Goal: Task Accomplishment & Management: Use online tool/utility

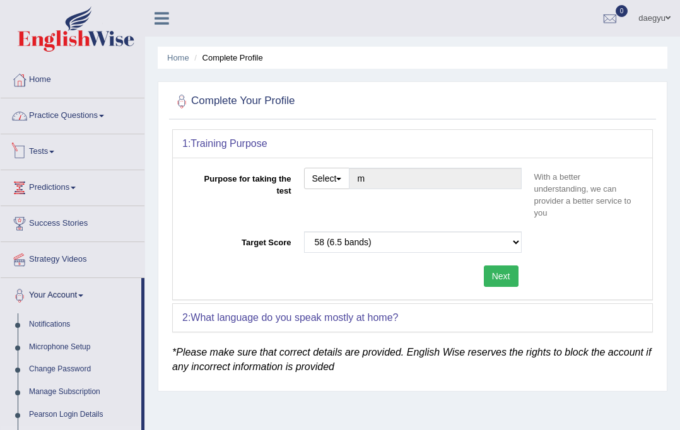
click at [77, 119] on link "Practice Questions" at bounding box center [73, 114] width 144 height 32
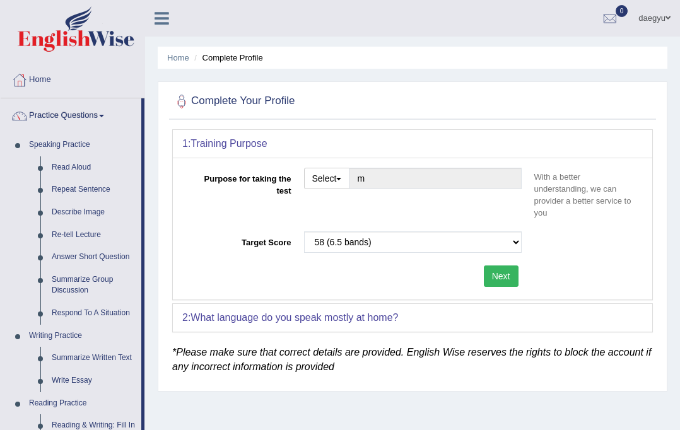
click at [198, 196] on label "Purpose for taking the test" at bounding box center [239, 182] width 115 height 29
click at [349, 189] on input "m" at bounding box center [435, 178] width 172 height 21
click at [91, 191] on link "Repeat Sentence" at bounding box center [93, 190] width 95 height 23
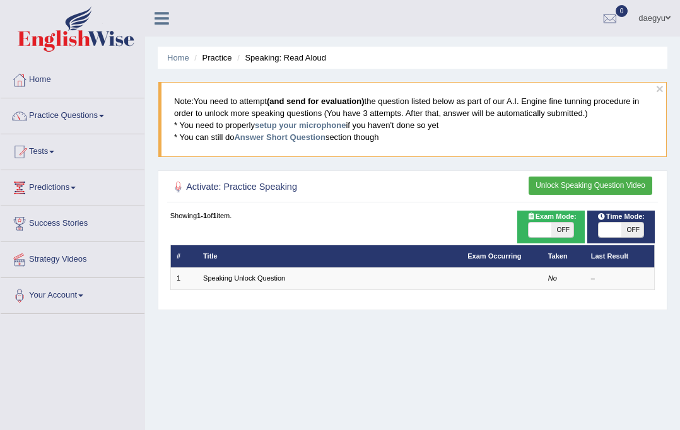
drag, startPoint x: 177, startPoint y: 103, endPoint x: 397, endPoint y: 132, distance: 222.2
click at [397, 132] on blockquote "Note: You need to attempt (and send for evaluation) the question listed below a…" at bounding box center [412, 119] width 508 height 74
drag, startPoint x: 397, startPoint y: 132, endPoint x: 176, endPoint y: 103, distance: 223.3
click at [176, 103] on blockquote "Note: You need to attempt (and send for evaluation) the question listed below a…" at bounding box center [412, 119] width 508 height 74
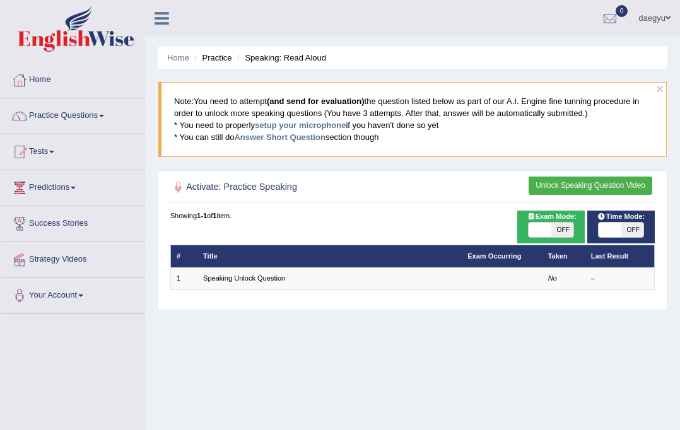
click at [347, 155] on blockquote "Note: You need to attempt (and send for evaluation) the question listed below a…" at bounding box center [412, 119] width 508 height 74
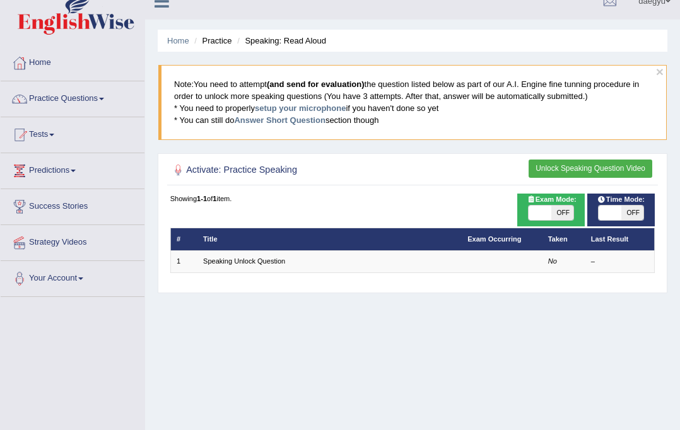
scroll to position [16, 0]
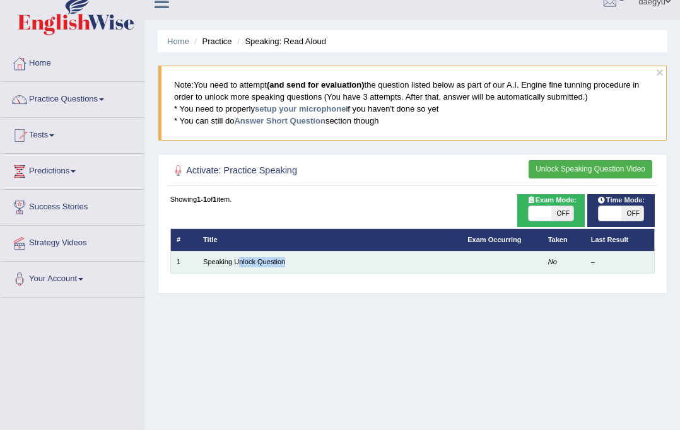
drag, startPoint x: 327, startPoint y: 267, endPoint x: 239, endPoint y: 256, distance: 89.0
click at [239, 257] on td "Speaking Unlock Question" at bounding box center [329, 262] width 264 height 22
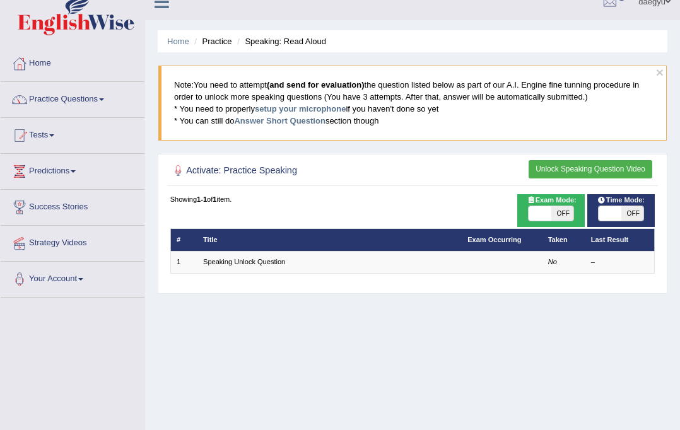
click at [333, 167] on h2 "Activate: Practice Speaking" at bounding box center [320, 171] width 301 height 16
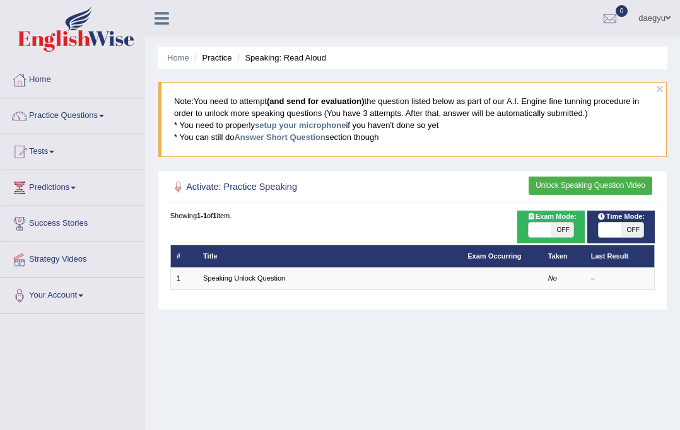
drag, startPoint x: 395, startPoint y: 138, endPoint x: 170, endPoint y: 103, distance: 227.8
click at [170, 103] on blockquote "Note: You need to attempt (and send for evaluation) the question listed below a…" at bounding box center [412, 119] width 508 height 74
click at [629, 15] on link "daegyu" at bounding box center [654, 16] width 51 height 33
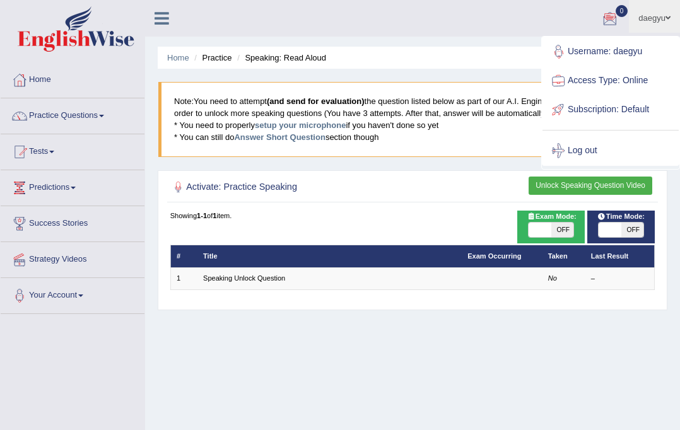
click at [635, 16] on li "daegyu Toggle navigation Username: daegyu Access Type: Online Subscription: Def…" at bounding box center [654, 18] width 51 height 36
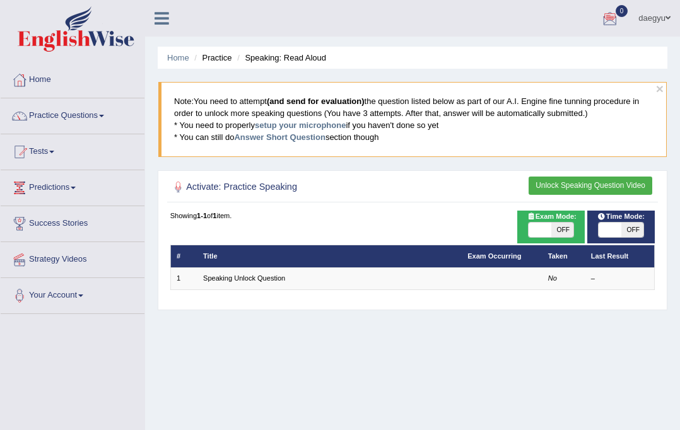
click at [635, 16] on link "daegyu" at bounding box center [654, 16] width 51 height 33
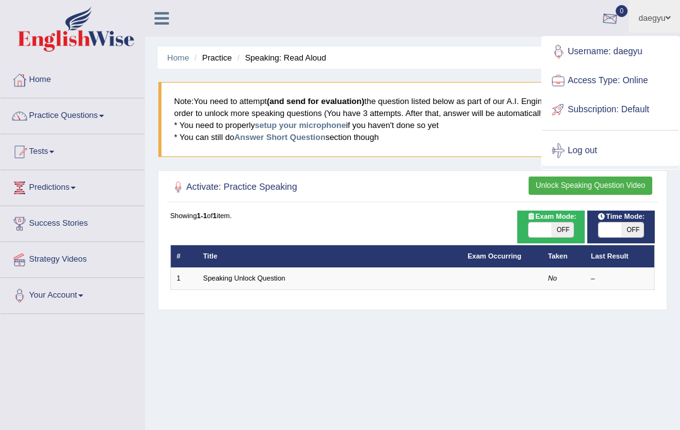
click at [435, 138] on blockquote "Note: You need to attempt (and send for evaluation) the question listed below a…" at bounding box center [412, 119] width 508 height 74
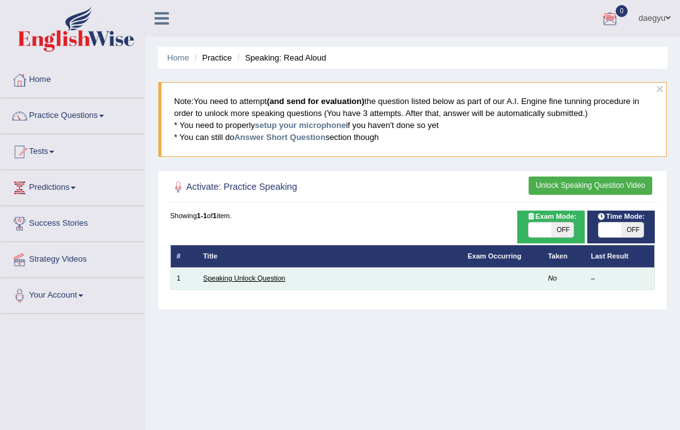
click at [263, 279] on link "Speaking Unlock Question" at bounding box center [244, 278] width 82 height 8
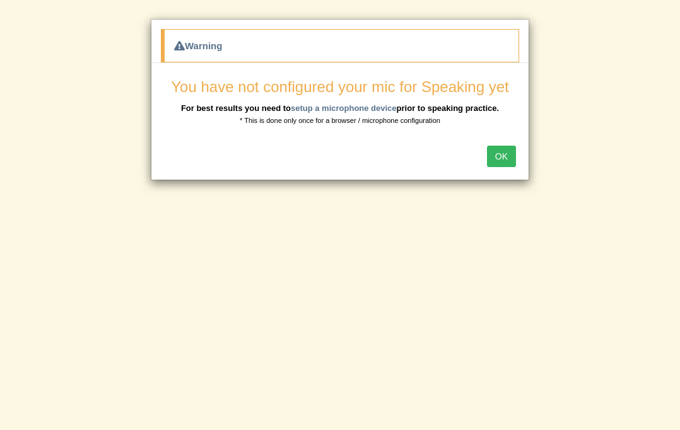
click at [510, 143] on div "OK" at bounding box center [339, 158] width 377 height 44
click at [507, 165] on button "OK" at bounding box center [501, 156] width 29 height 21
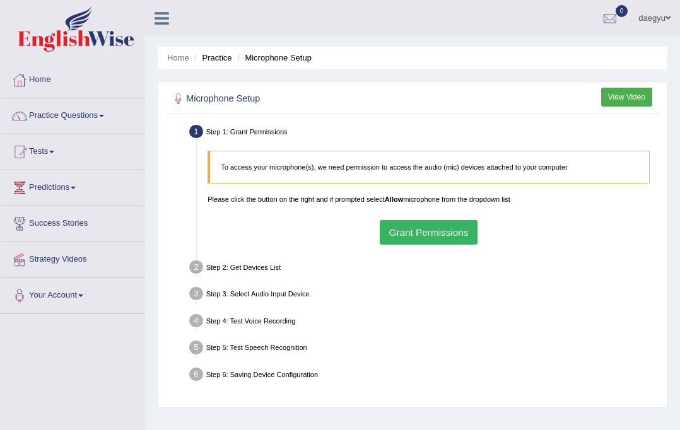
click at [391, 228] on button "Grant Permissions" at bounding box center [429, 232] width 98 height 25
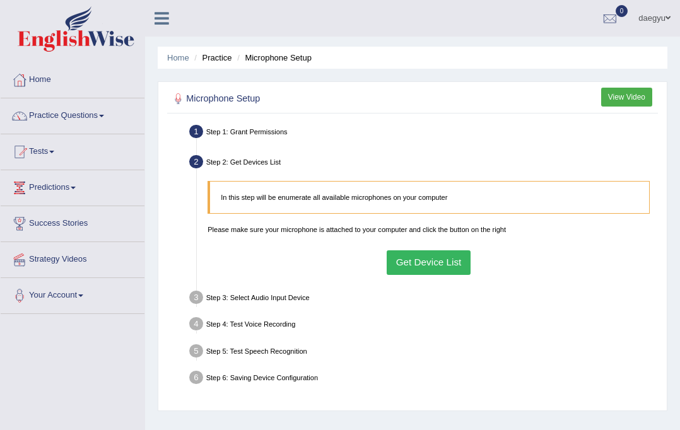
click at [408, 257] on button "Get Device List" at bounding box center [429, 262] width 84 height 25
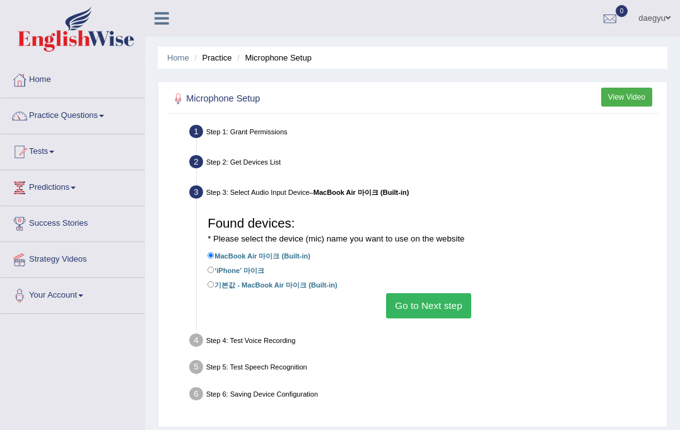
click at [425, 298] on button "Go to Next step" at bounding box center [428, 305] width 85 height 25
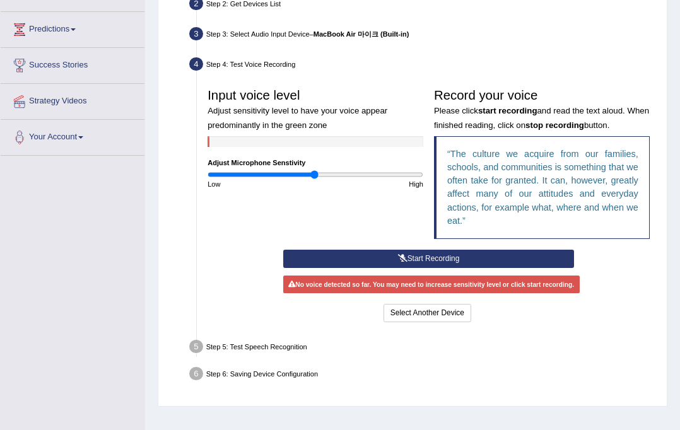
scroll to position [172, 0]
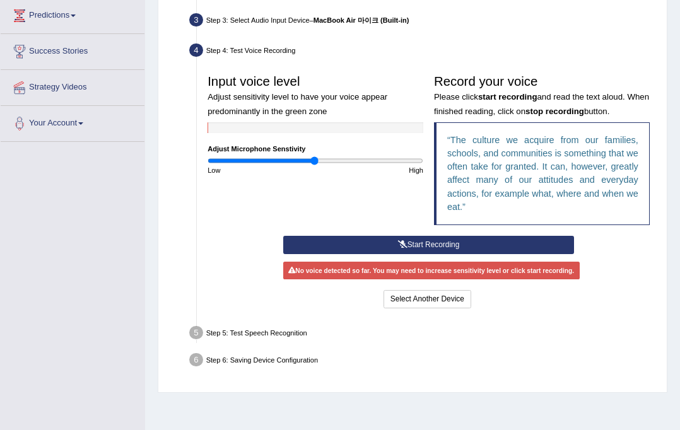
click at [464, 243] on button "Start Recording" at bounding box center [428, 245] width 291 height 18
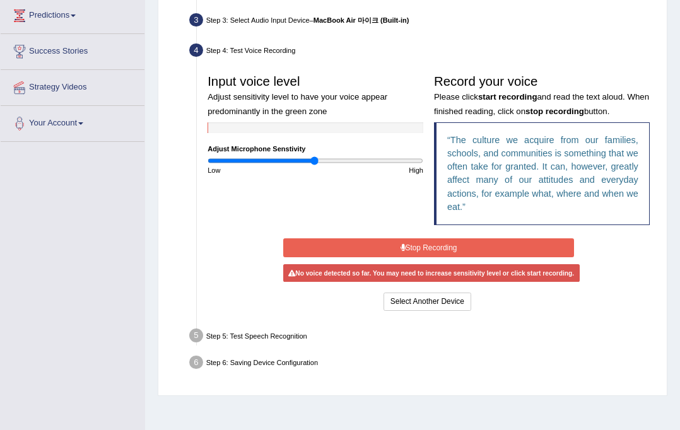
click at [461, 247] on button "Stop Recording" at bounding box center [428, 247] width 291 height 18
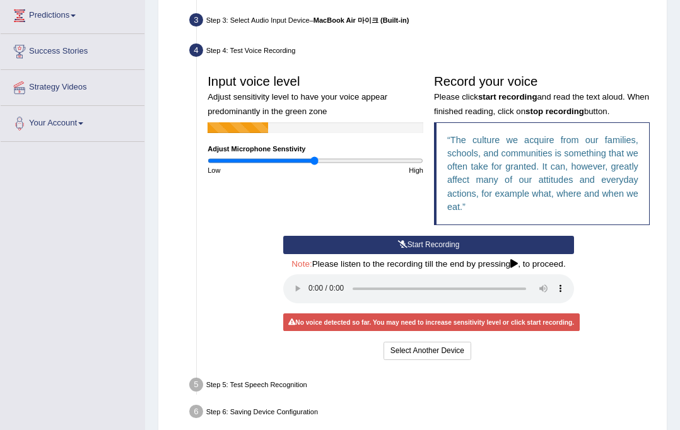
click at [474, 248] on button "Start Recording" at bounding box center [428, 245] width 291 height 18
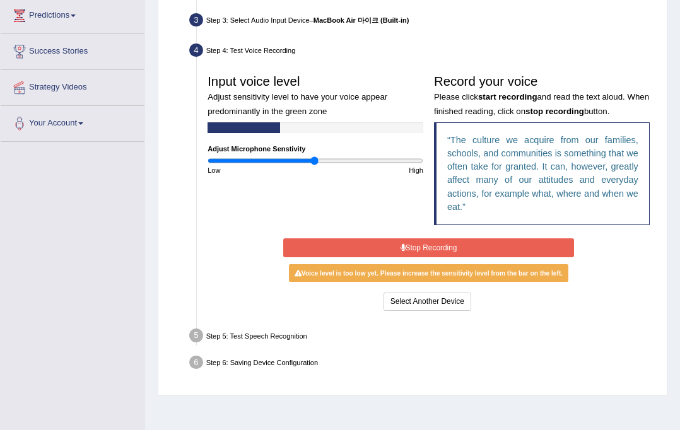
click at [472, 249] on button "Stop Recording" at bounding box center [428, 247] width 291 height 18
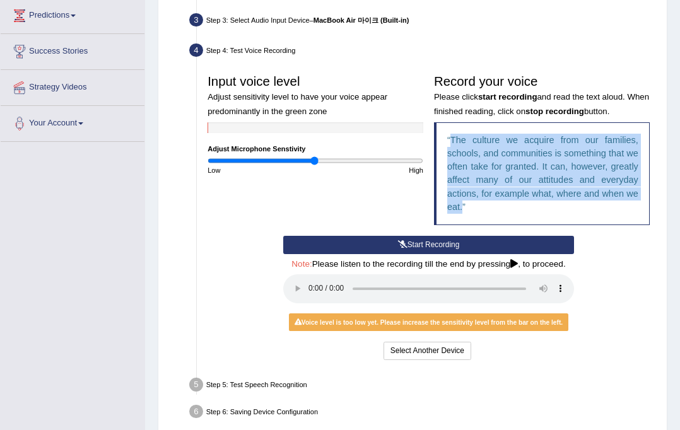
drag, startPoint x: 452, startPoint y: 139, endPoint x: 526, endPoint y: 203, distance: 97.5
click at [526, 203] on blockquote "The culture we acquire from our families, schools, and communities is something…" at bounding box center [542, 173] width 216 height 103
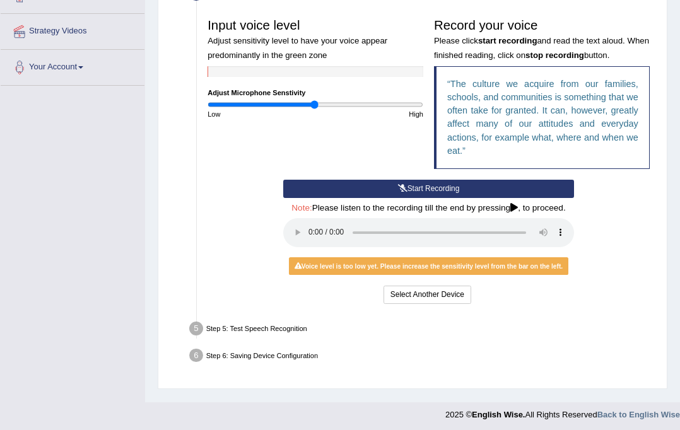
scroll to position [232, 0]
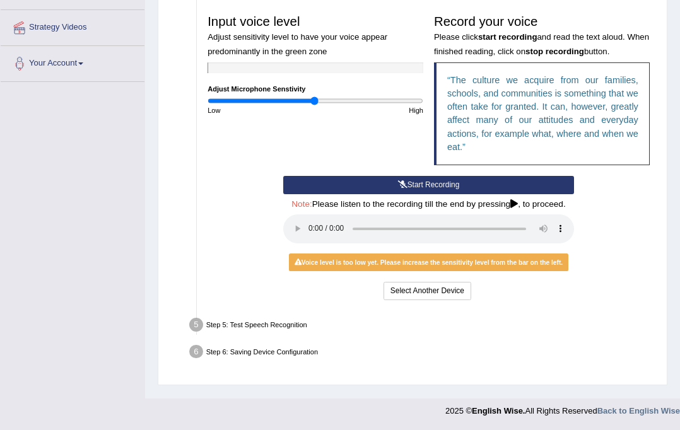
click at [266, 307] on ul "Step 1: Grant Permissions To access your microphone(s), we need permission to a…" at bounding box center [412, 128] width 485 height 476
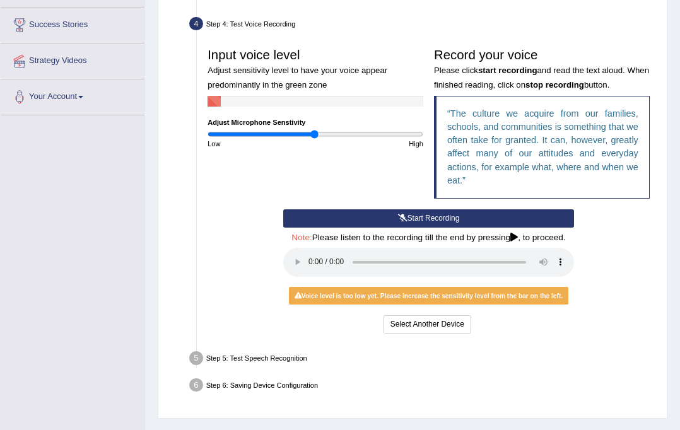
scroll to position [184, 0]
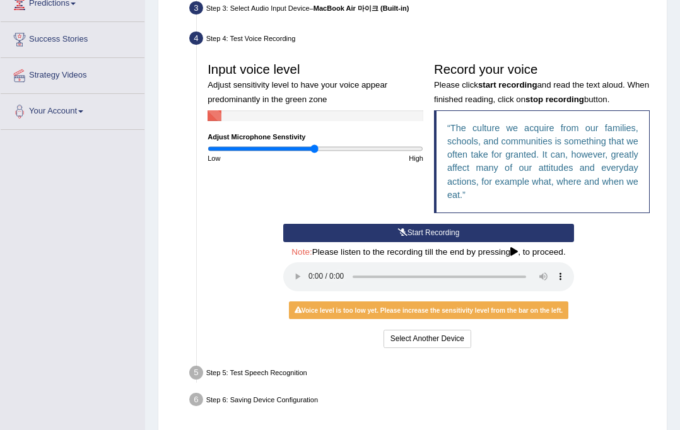
click at [347, 240] on button "Start Recording" at bounding box center [428, 233] width 291 height 18
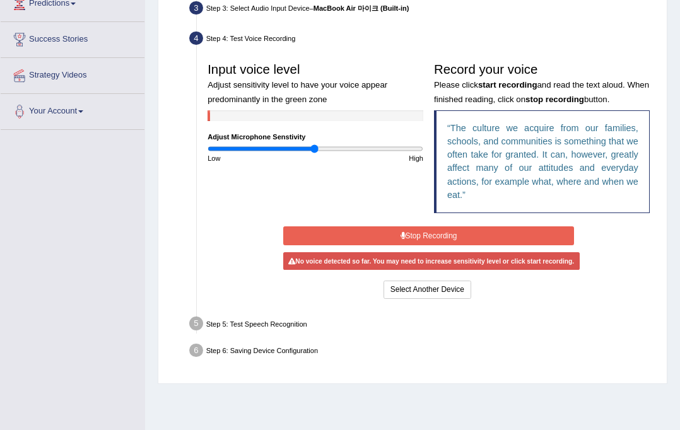
click at [347, 240] on button "Stop Recording" at bounding box center [428, 235] width 291 height 18
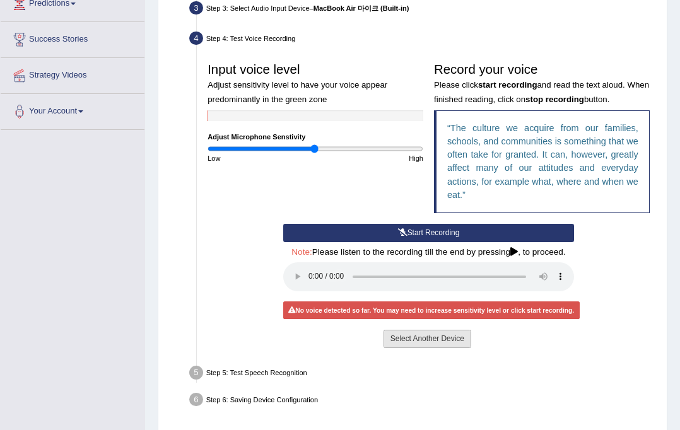
click at [408, 334] on button "Select Another Device" at bounding box center [428, 339] width 88 height 18
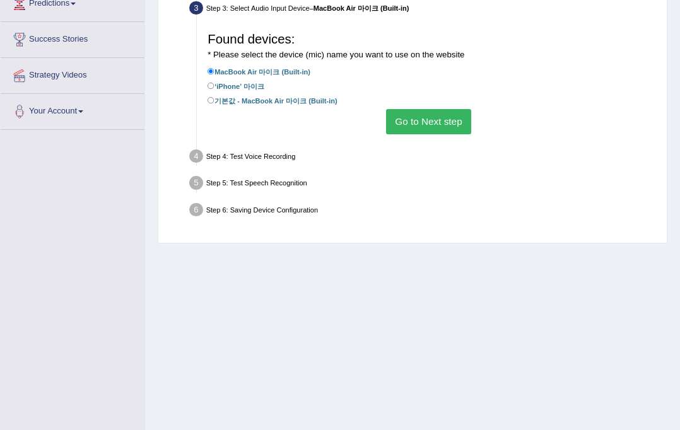
click at [411, 126] on button "Go to Next step" at bounding box center [428, 121] width 85 height 25
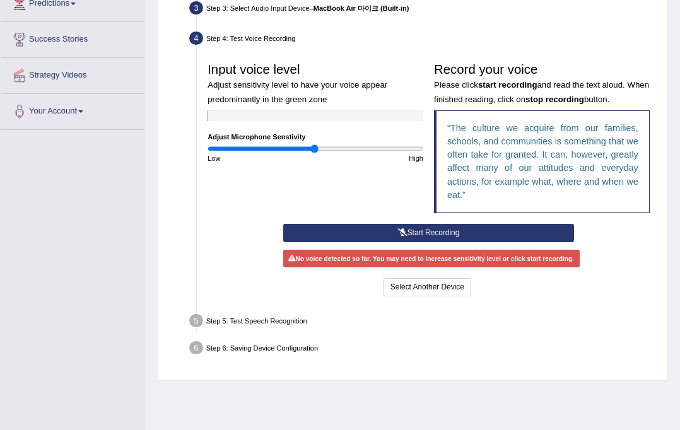
click at [413, 232] on button "Start Recording" at bounding box center [428, 233] width 291 height 18
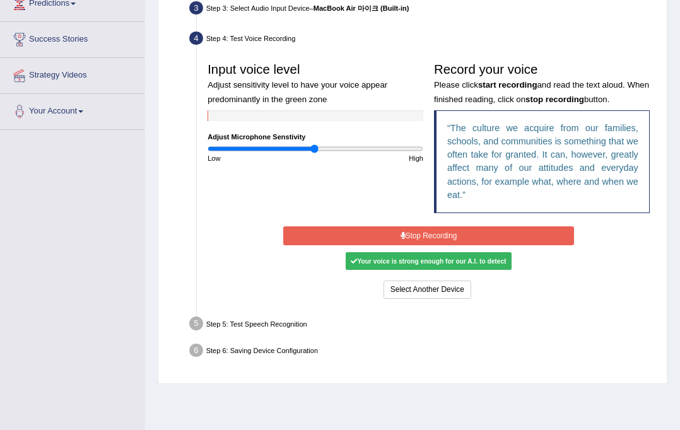
click at [413, 232] on button "Stop Recording" at bounding box center [428, 235] width 291 height 18
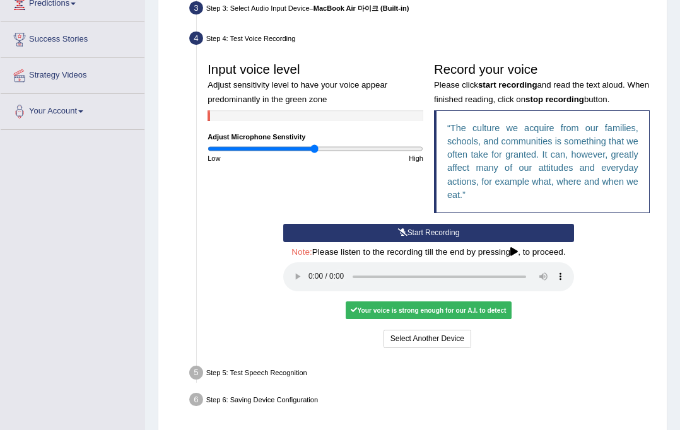
click at [426, 314] on div "Your voice is strong enough for our A.I. to detect" at bounding box center [429, 311] width 166 height 18
click at [426, 312] on div "Your voice is strong enough for our A.I. to detect" at bounding box center [429, 311] width 166 height 18
click at [477, 237] on button "Start Recording" at bounding box center [428, 233] width 291 height 18
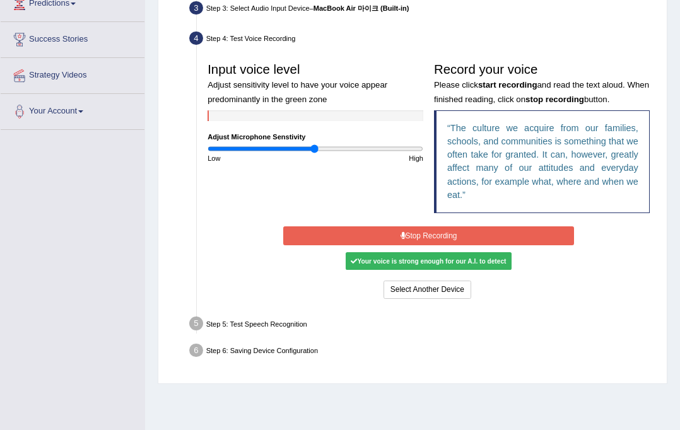
click at [481, 231] on button "Stop Recording" at bounding box center [428, 235] width 291 height 18
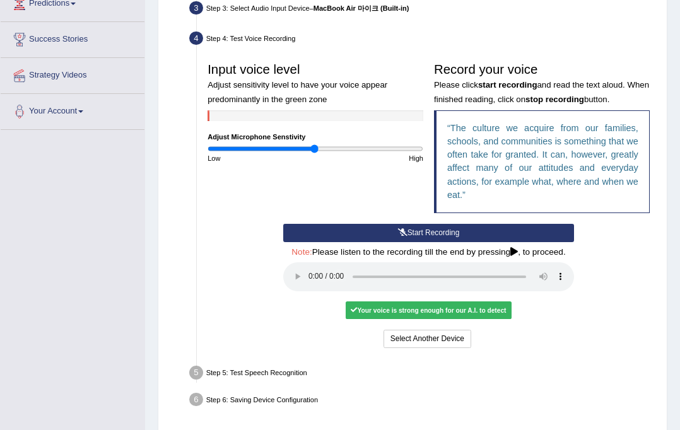
click at [422, 303] on div "Your voice is strong enough for our A.I. to detect" at bounding box center [429, 311] width 166 height 18
drag, startPoint x: 361, startPoint y: 307, endPoint x: 498, endPoint y: 309, distance: 136.9
click at [498, 309] on div "Your voice is strong enough for our A.I. to detect" at bounding box center [429, 311] width 166 height 18
click at [242, 370] on div "Step 5: Test Speech Recognition" at bounding box center [424, 374] width 478 height 23
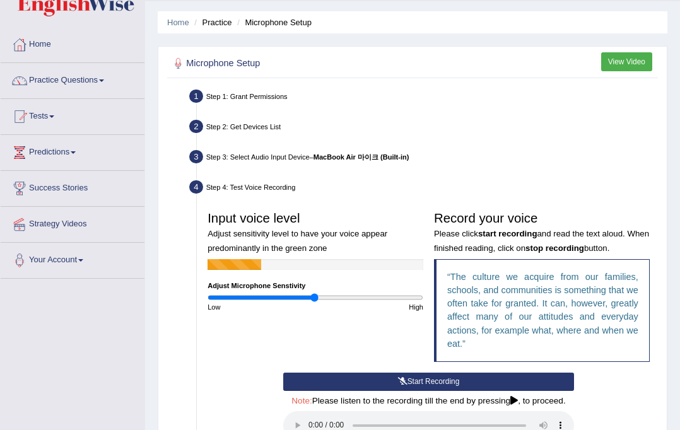
scroll to position [0, 0]
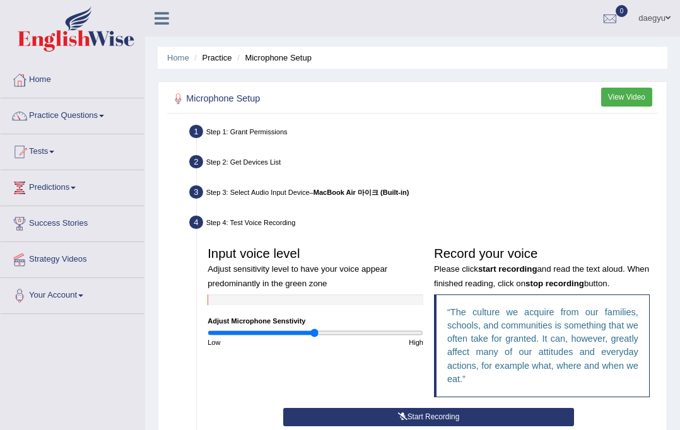
click at [648, 18] on link "daegyu" at bounding box center [654, 16] width 51 height 33
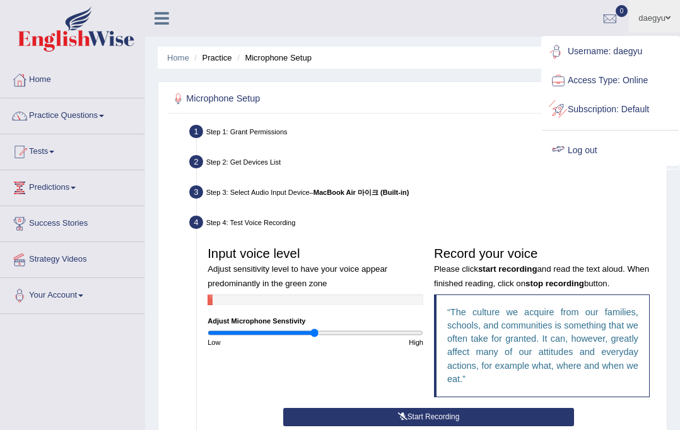
click at [583, 146] on link "Log out" at bounding box center [611, 150] width 136 height 29
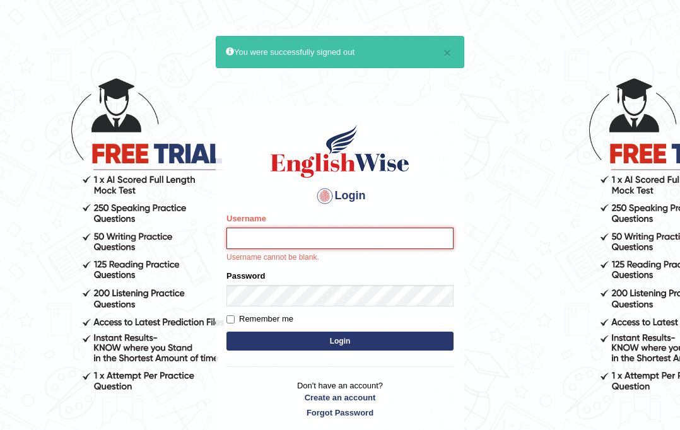
click at [362, 246] on input "Username" at bounding box center [339, 238] width 227 height 21
type input "ilhwan0831"
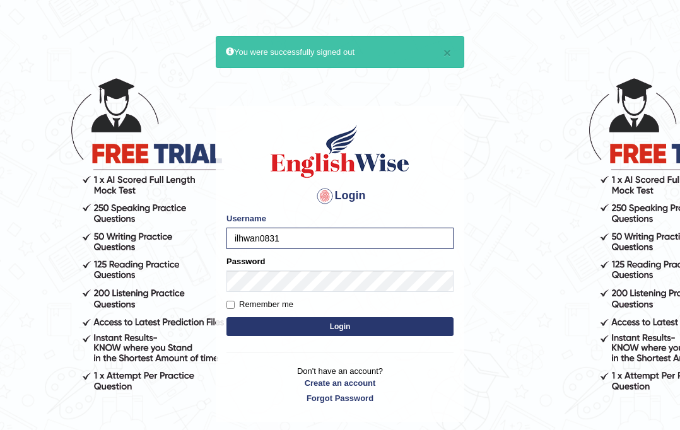
click at [266, 322] on button "Login" at bounding box center [339, 326] width 227 height 19
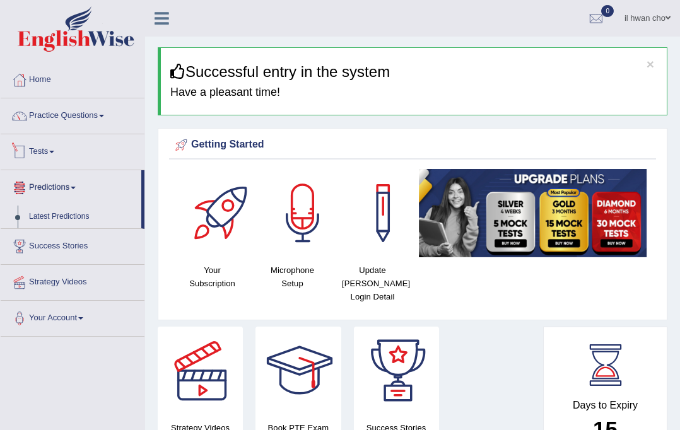
click at [55, 156] on link "Tests" at bounding box center [73, 150] width 144 height 32
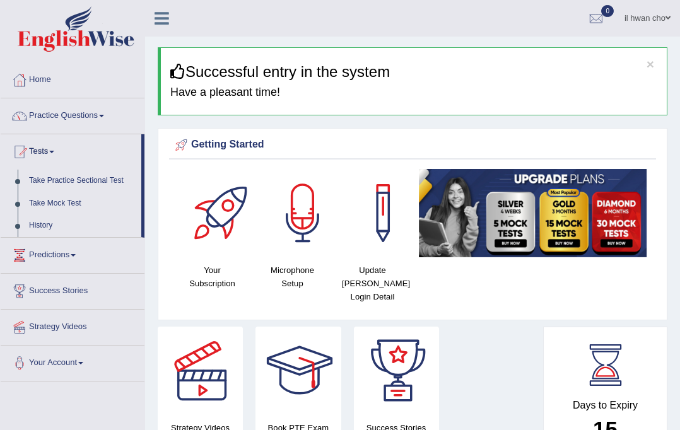
click at [73, 114] on link "Practice Questions" at bounding box center [73, 114] width 144 height 32
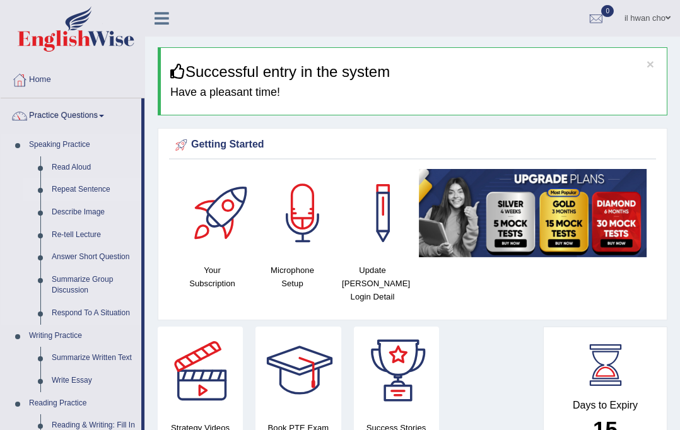
click at [92, 192] on link "Repeat Sentence" at bounding box center [93, 190] width 95 height 23
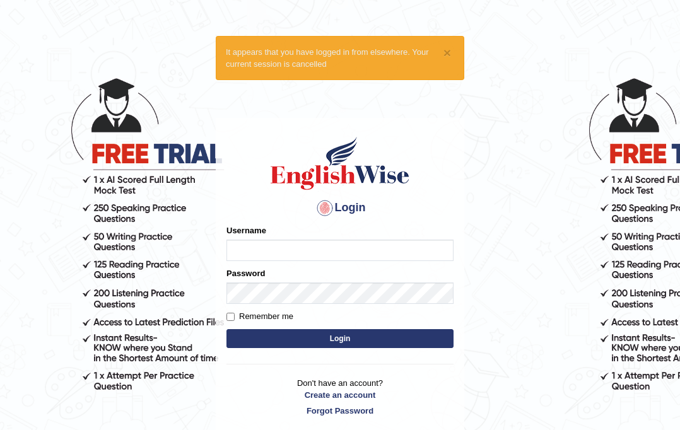
click at [267, 243] on input "Username" at bounding box center [339, 250] width 227 height 21
type input "olivert"
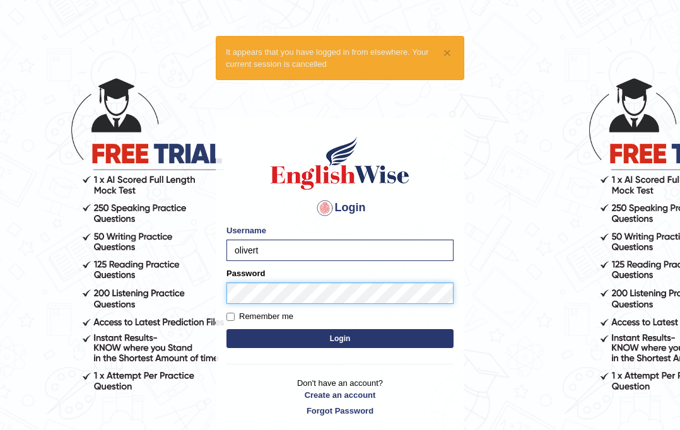
click at [226, 329] on button "Login" at bounding box center [339, 338] width 227 height 19
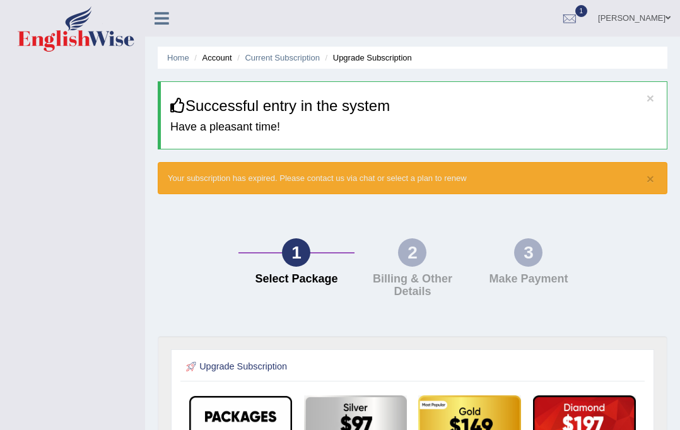
click at [209, 56] on li "Account" at bounding box center [211, 58] width 40 height 12
click at [181, 61] on link "Home" at bounding box center [178, 57] width 22 height 9
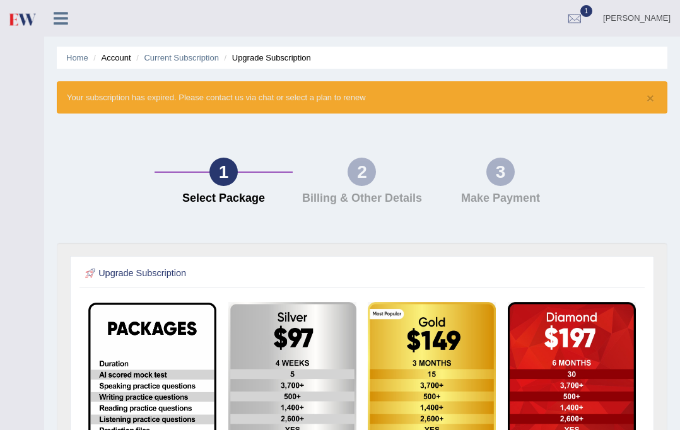
click at [63, 21] on icon at bounding box center [61, 18] width 15 height 16
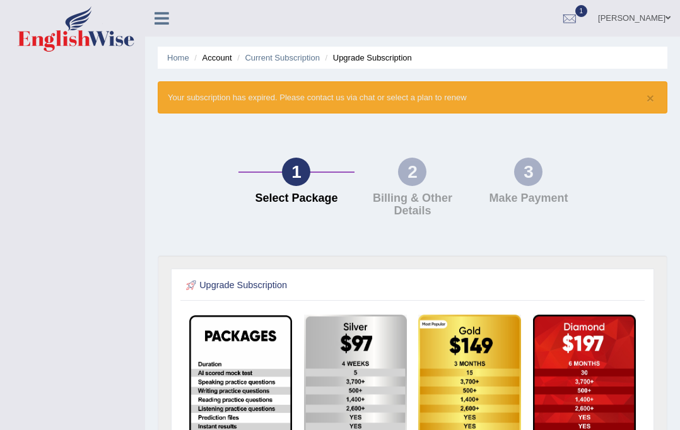
click at [156, 17] on icon at bounding box center [162, 18] width 15 height 16
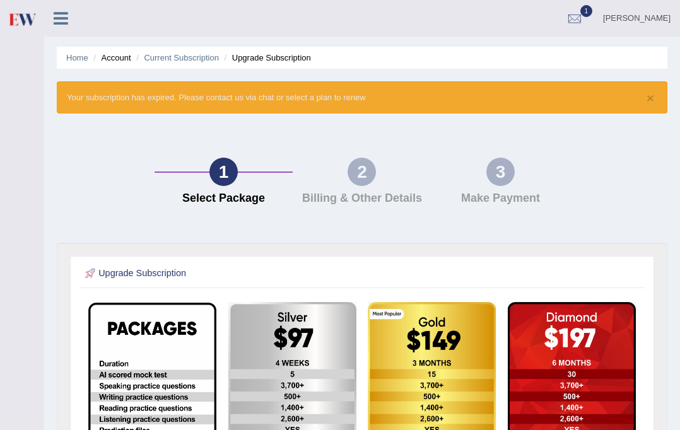
click at [277, 62] on li "Upgrade Subscription" at bounding box center [266, 58] width 90 height 12
click at [653, 23] on link "[PERSON_NAME]" at bounding box center [637, 16] width 86 height 33
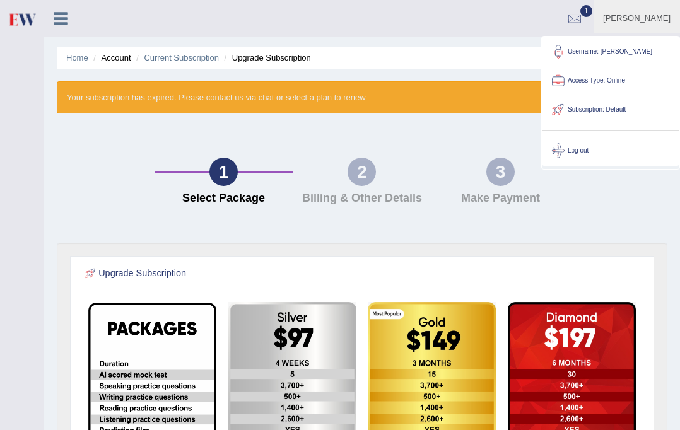
click at [609, 78] on link "Access Type: Online" at bounding box center [611, 80] width 136 height 29
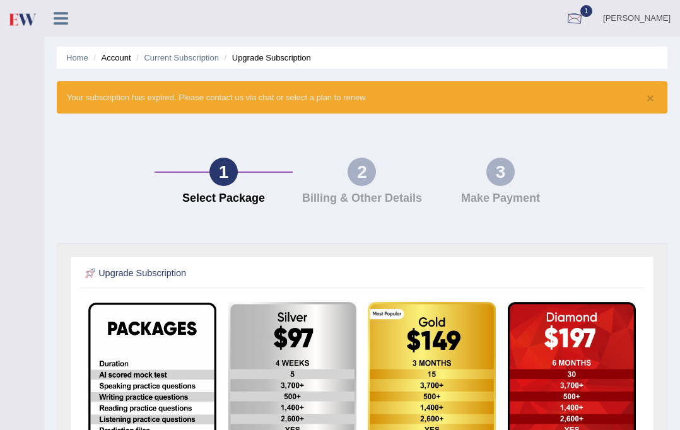
click at [649, 15] on link "oliver" at bounding box center [637, 16] width 86 height 33
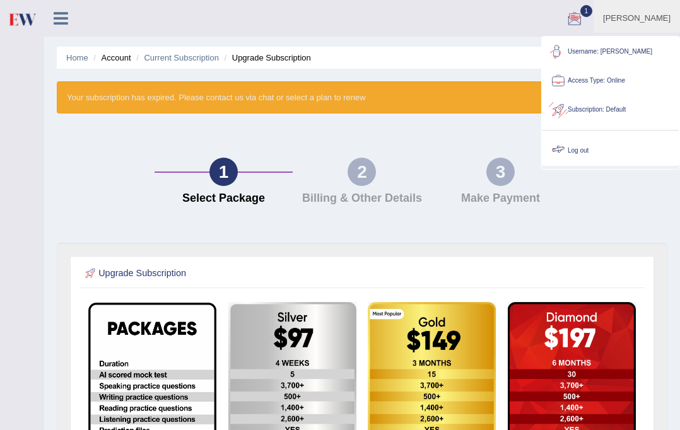
click at [594, 141] on link "Log out" at bounding box center [611, 150] width 136 height 29
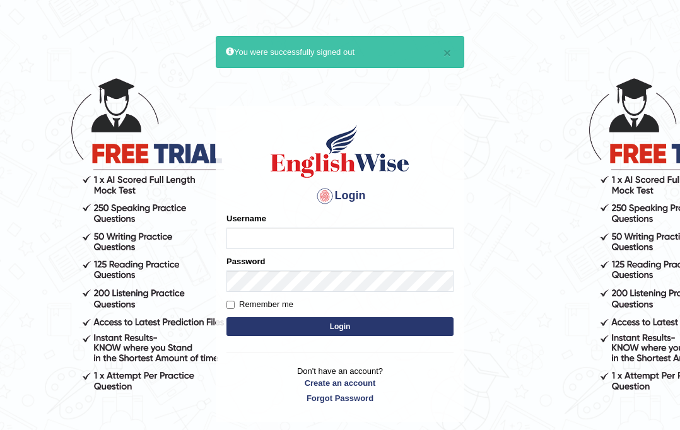
click at [354, 233] on input "Username" at bounding box center [339, 238] width 227 height 21
type input "daegyu"
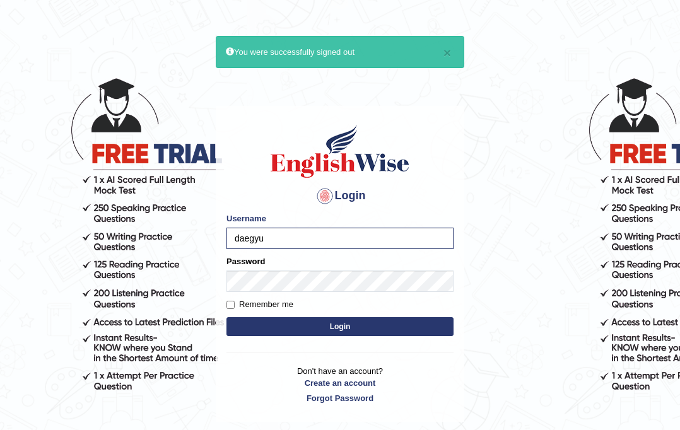
click at [288, 303] on label "Remember me" at bounding box center [259, 304] width 67 height 13
click at [235, 303] on input "Remember me" at bounding box center [230, 305] width 8 height 8
checkbox input "true"
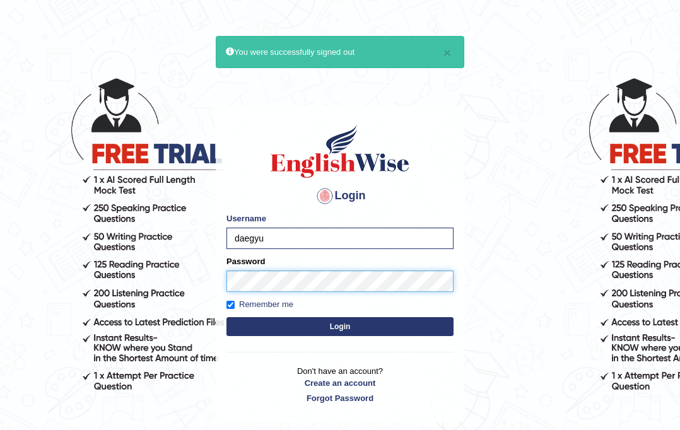
click at [226, 317] on button "Login" at bounding box center [339, 326] width 227 height 19
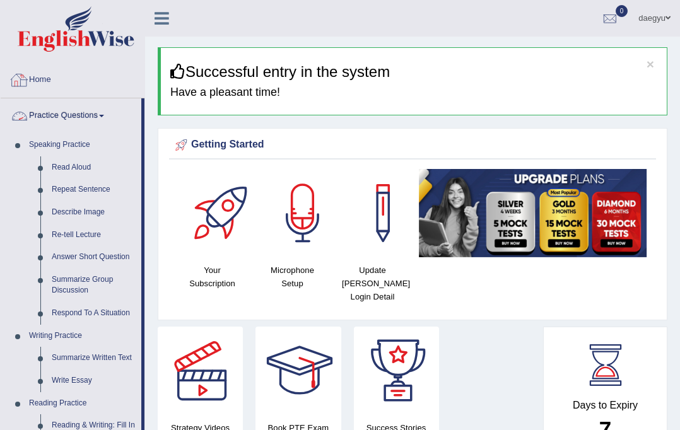
click at [100, 115] on link "Practice Questions" at bounding box center [71, 114] width 141 height 32
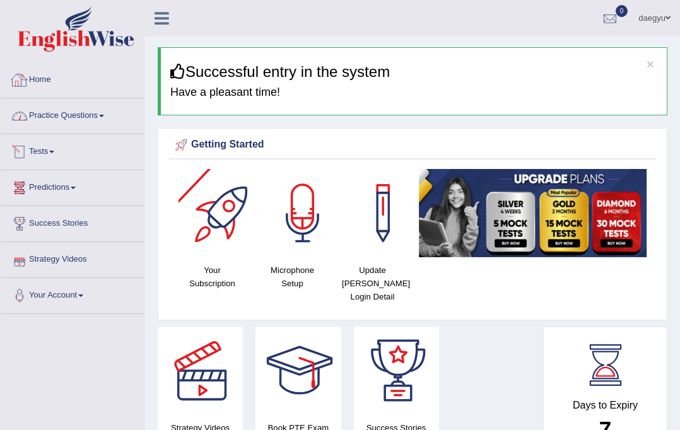
click at [52, 145] on link "Tests" at bounding box center [73, 150] width 144 height 32
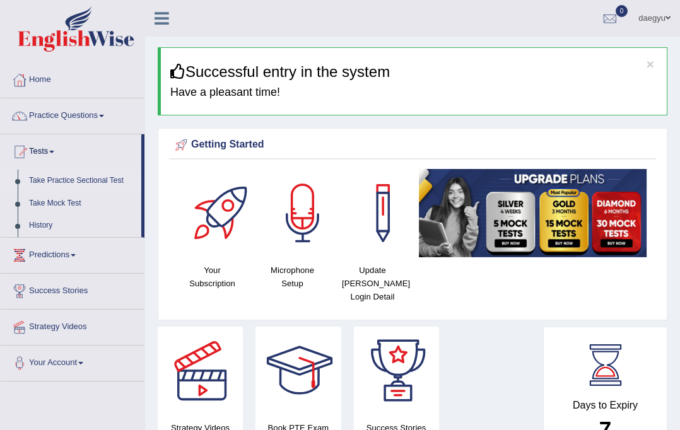
click at [88, 182] on link "Take Practice Sectional Test" at bounding box center [82, 181] width 118 height 23
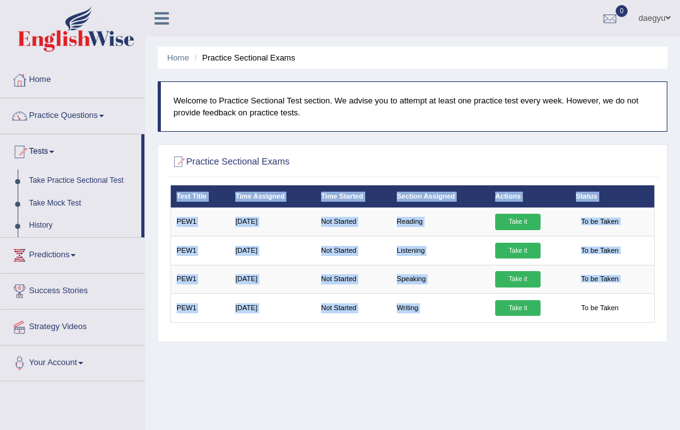
drag, startPoint x: 563, startPoint y: 309, endPoint x: 529, endPoint y: 184, distance: 129.3
click at [529, 184] on div "Practice Sectional Exams × Have you watched our instructional video on how to t…" at bounding box center [413, 243] width 510 height 198
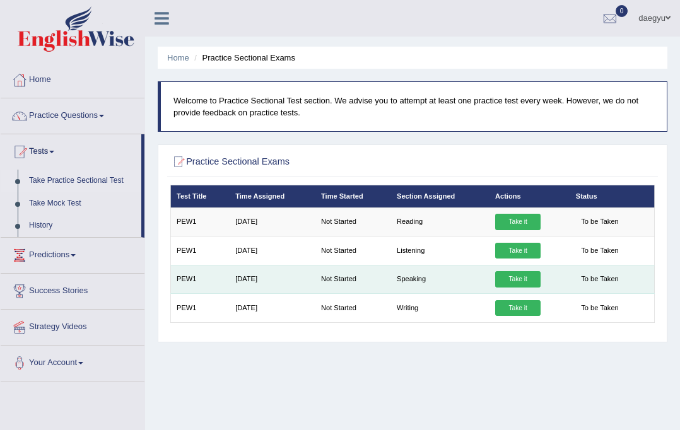
click at [518, 276] on link "Take it" at bounding box center [517, 279] width 45 height 16
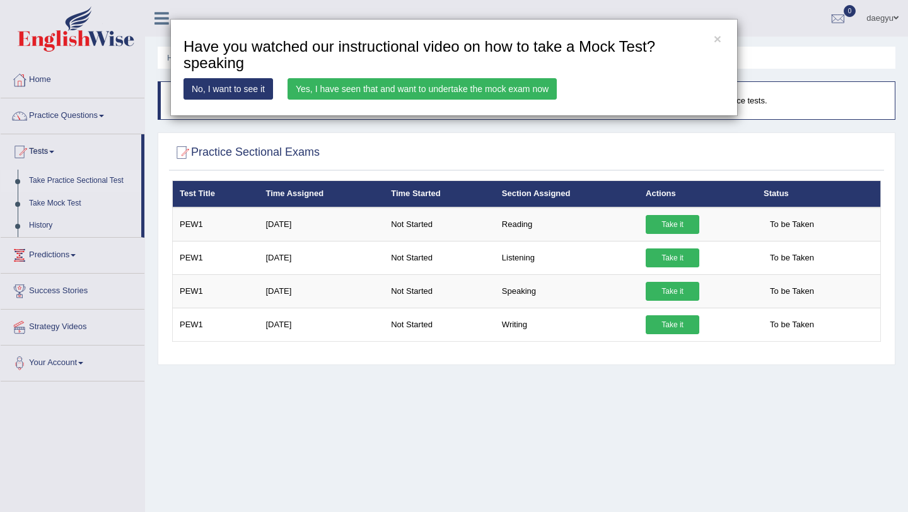
click at [499, 94] on link "Yes, I have seen that and want to undertake the mock exam now" at bounding box center [422, 88] width 269 height 21
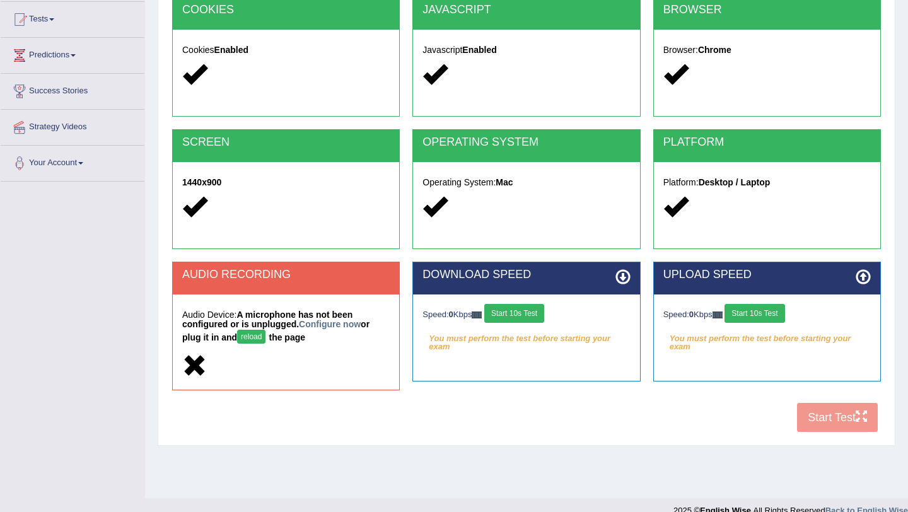
click at [255, 332] on button "reload" at bounding box center [251, 337] width 28 height 14
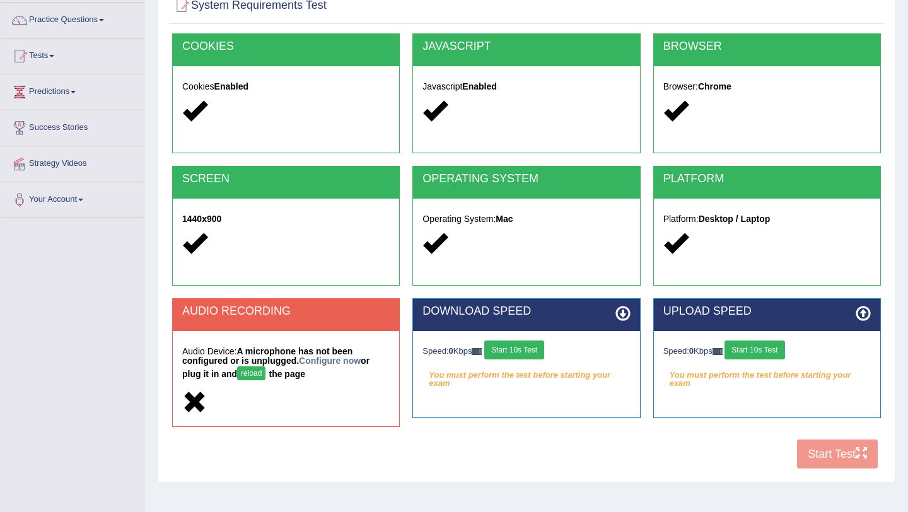
click at [599, 26] on div "System Requirements Test [GEOGRAPHIC_DATA] Cookies Enabled JAVASCRIPT Javascrip…" at bounding box center [527, 233] width 738 height 497
click at [247, 374] on button "reload" at bounding box center [251, 374] width 28 height 14
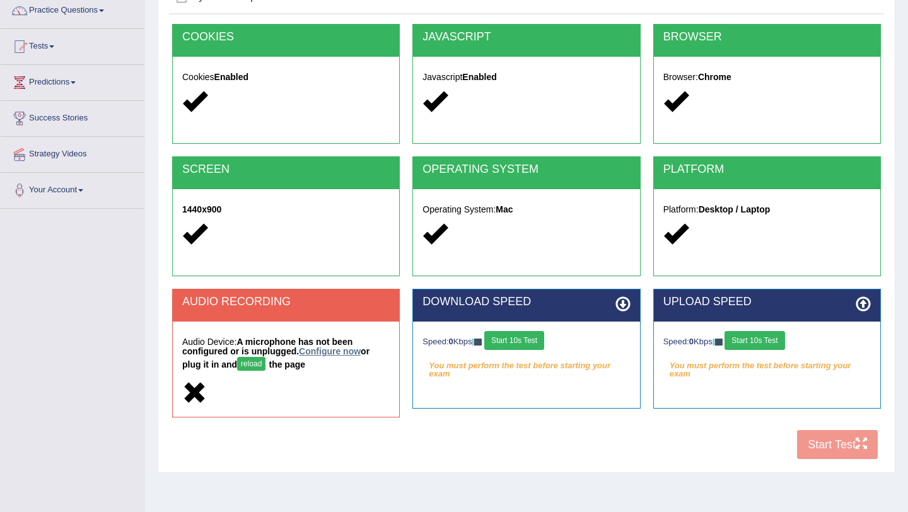
scroll to position [105, 0]
click at [319, 354] on link "Configure now" at bounding box center [330, 351] width 62 height 10
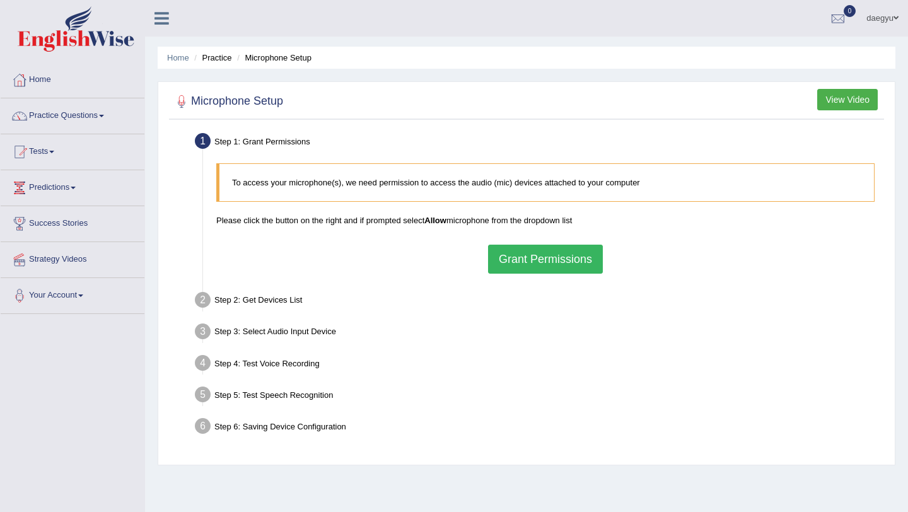
click at [500, 258] on button "Grant Permissions" at bounding box center [545, 259] width 115 height 29
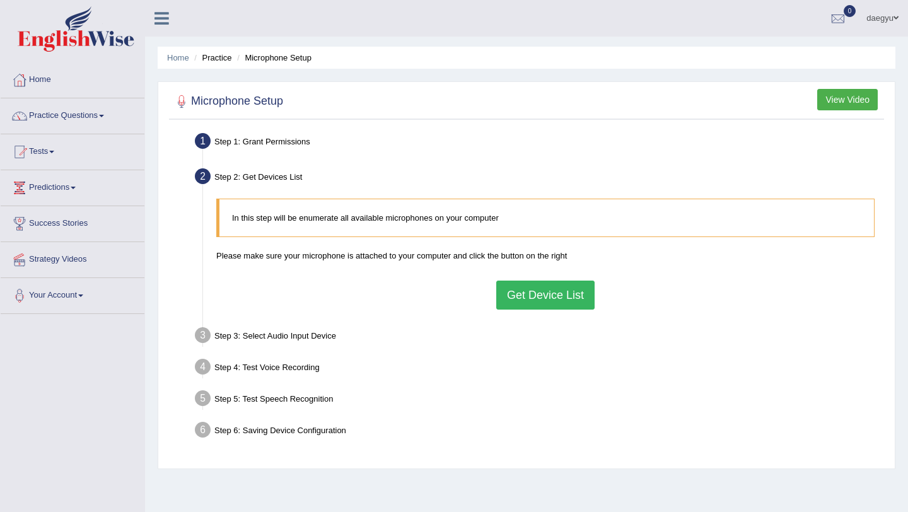
click at [532, 294] on button "Get Device List" at bounding box center [545, 295] width 98 height 29
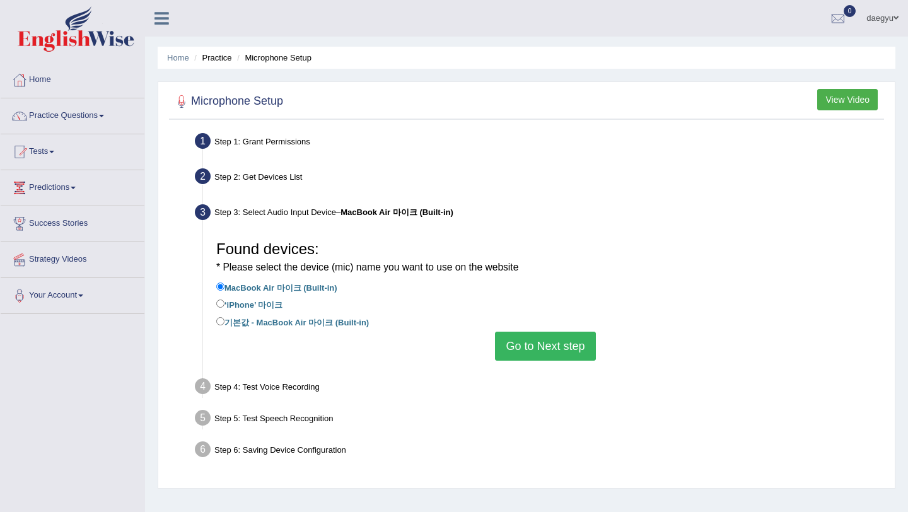
click at [556, 350] on button "Go to Next step" at bounding box center [545, 346] width 100 height 29
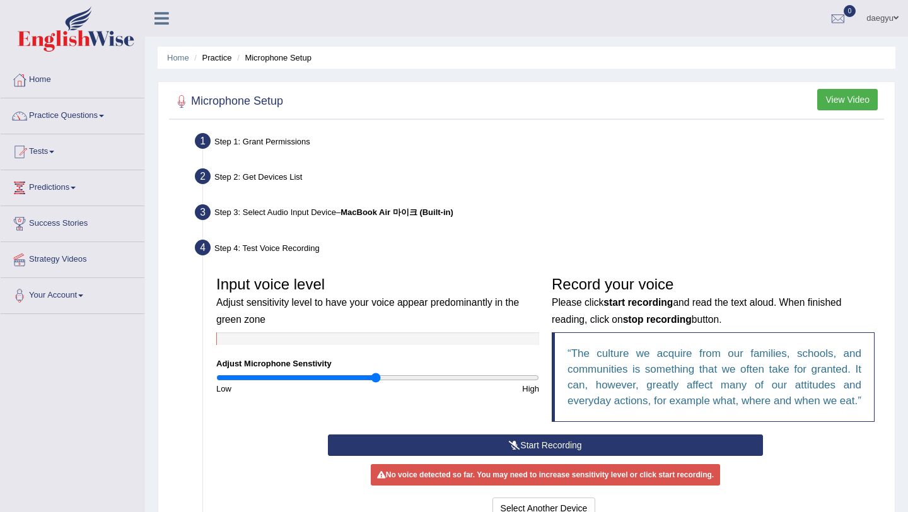
click at [510, 250] on div "Step 4: Test Voice Recording" at bounding box center [539, 250] width 700 height 28
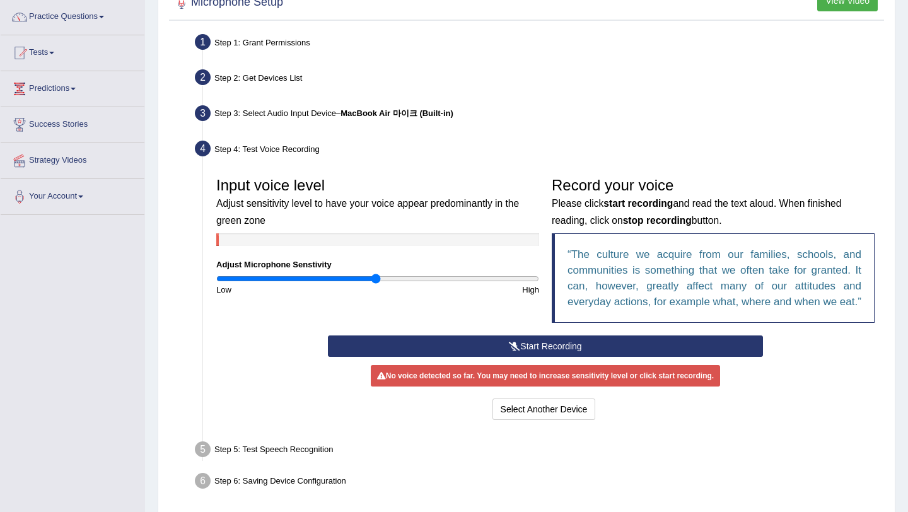
scroll to position [111, 0]
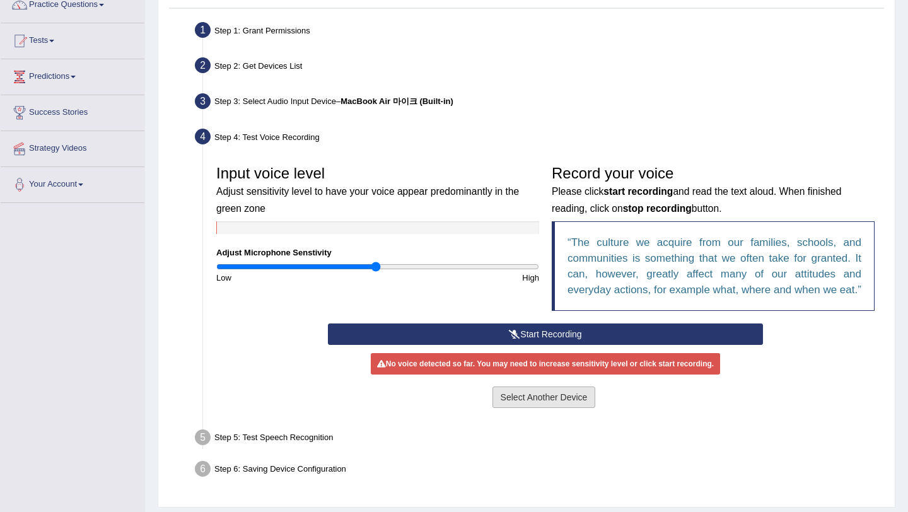
click at [523, 408] on button "Select Another Device" at bounding box center [544, 397] width 103 height 21
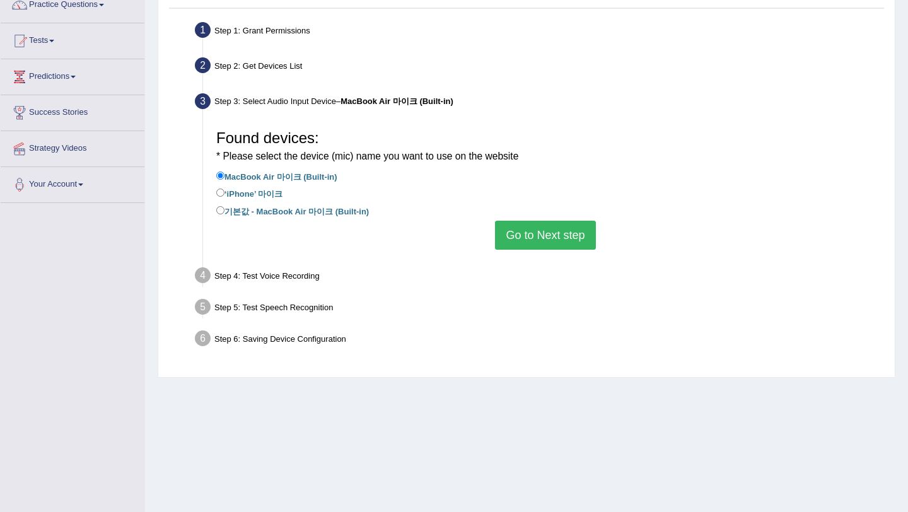
click at [578, 243] on button "Go to Next step" at bounding box center [545, 235] width 100 height 29
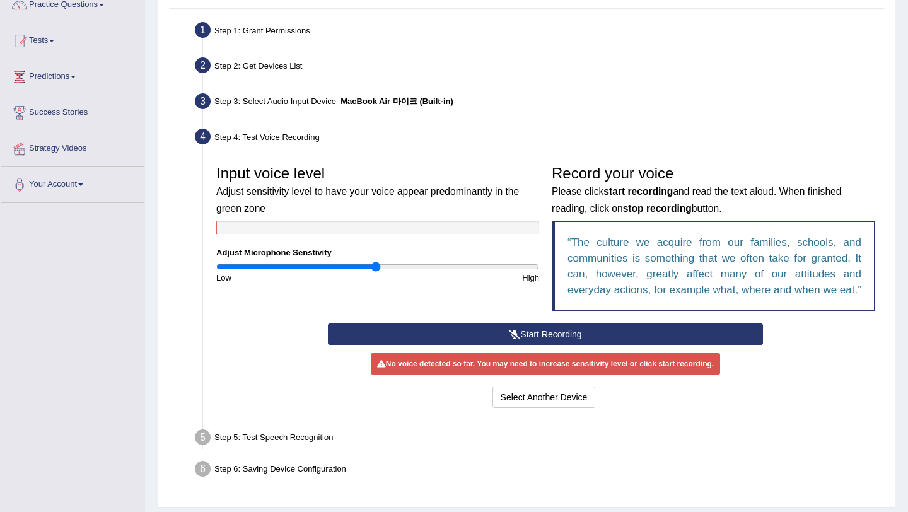
click at [597, 345] on button "Start Recording" at bounding box center [545, 334] width 435 height 21
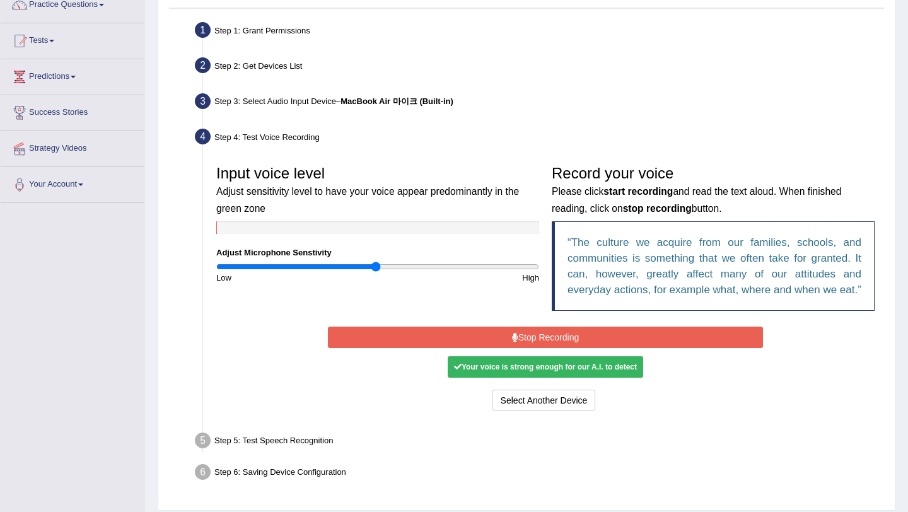
click at [597, 346] on button "Stop Recording" at bounding box center [545, 337] width 435 height 21
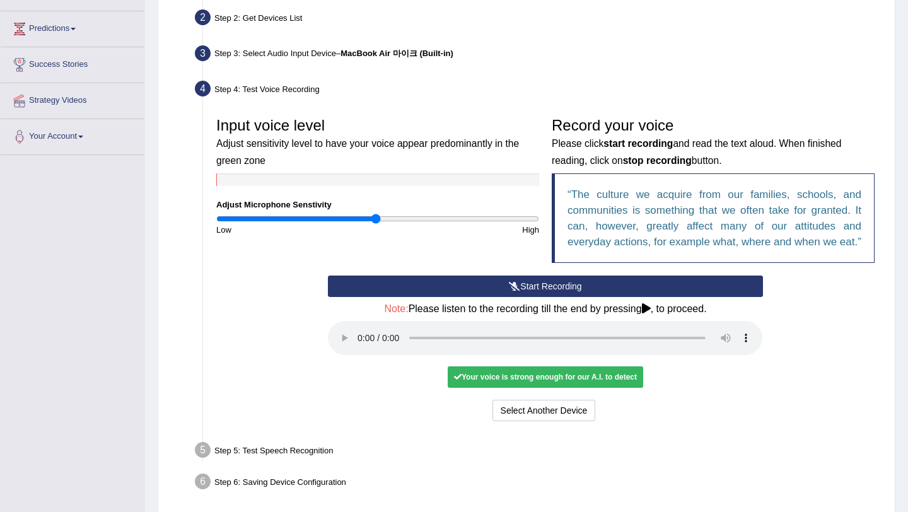
scroll to position [225, 0]
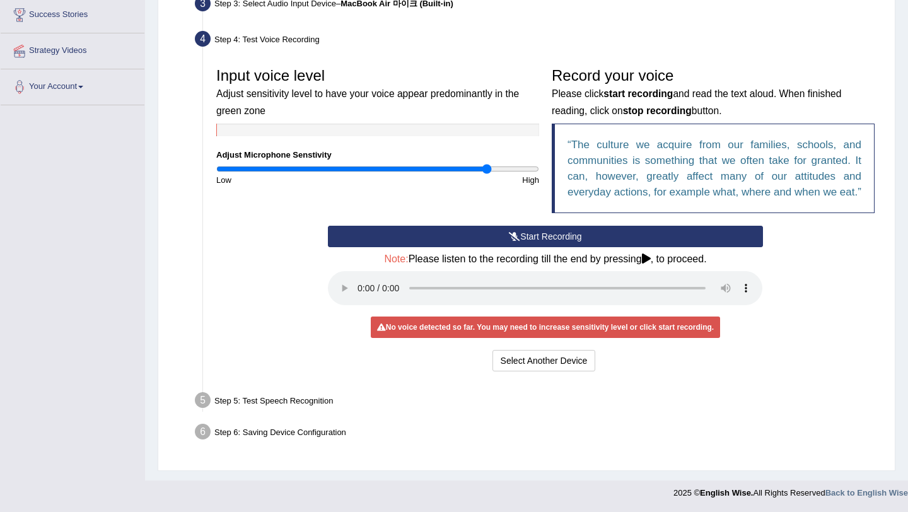
drag, startPoint x: 386, startPoint y: 154, endPoint x: 485, endPoint y: 153, distance: 99.1
click at [485, 164] on input "range" at bounding box center [377, 169] width 323 height 10
drag, startPoint x: 532, startPoint y: 153, endPoint x: 540, endPoint y: 153, distance: 8.2
click at [539, 164] on input "range" at bounding box center [377, 169] width 323 height 10
click at [524, 232] on button "Start Recording" at bounding box center [545, 236] width 435 height 21
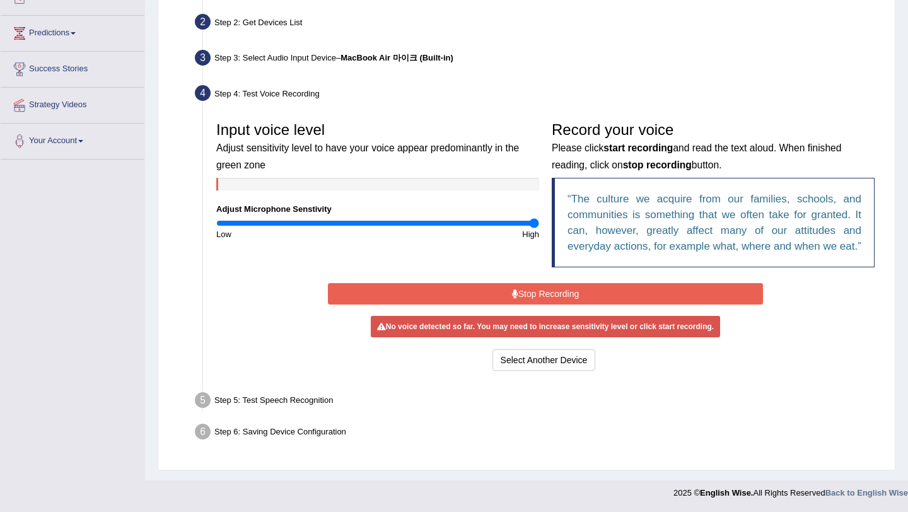
scroll to position [167, 0]
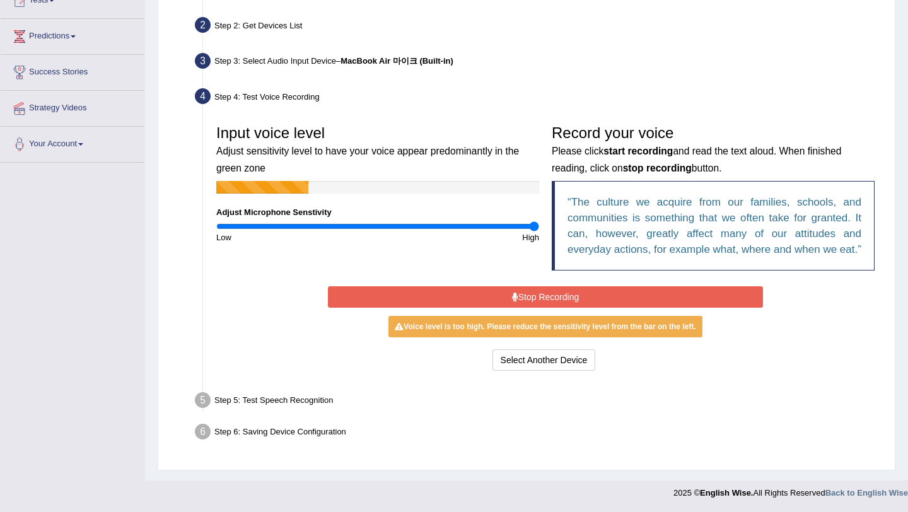
click at [499, 204] on div "Input voice level Adjust sensitivity level to have your voice appear predominan…" at bounding box center [378, 181] width 336 height 125
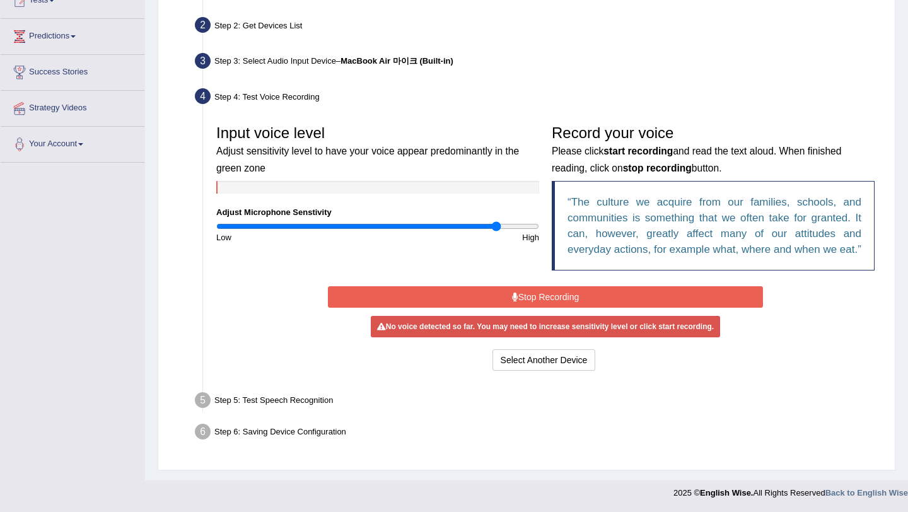
click at [498, 221] on input "range" at bounding box center [377, 226] width 323 height 10
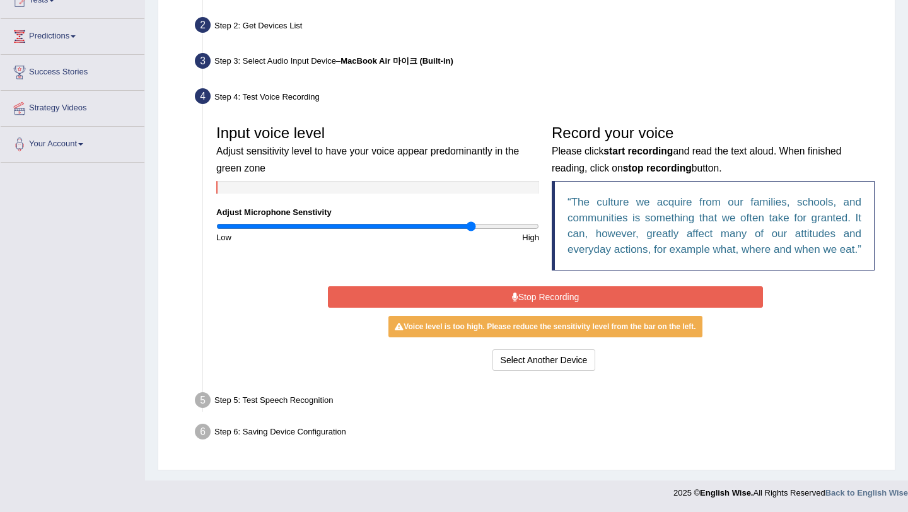
click at [471, 221] on input "range" at bounding box center [377, 226] width 323 height 10
click at [454, 221] on input "range" at bounding box center [377, 226] width 323 height 10
click at [435, 232] on div "High" at bounding box center [462, 238] width 168 height 12
click at [433, 221] on input "range" at bounding box center [377, 226] width 323 height 10
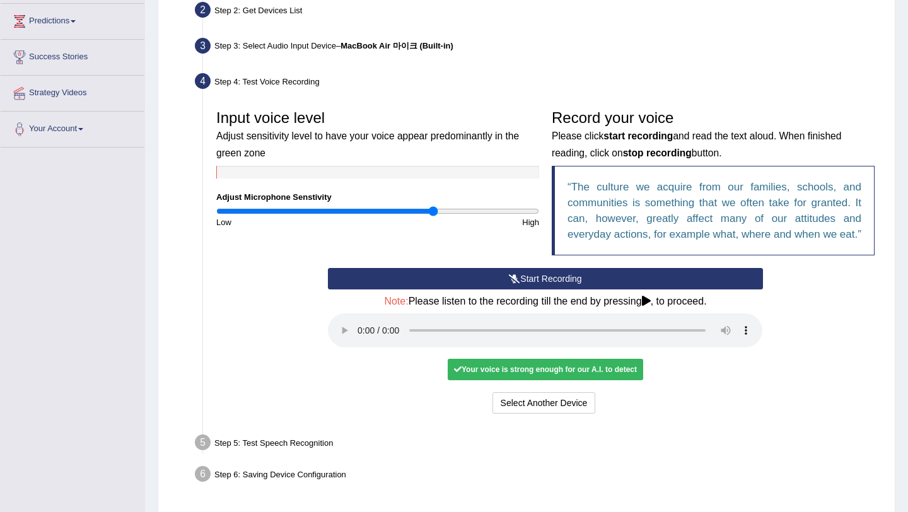
click at [465, 289] on button "Start Recording" at bounding box center [545, 278] width 435 height 21
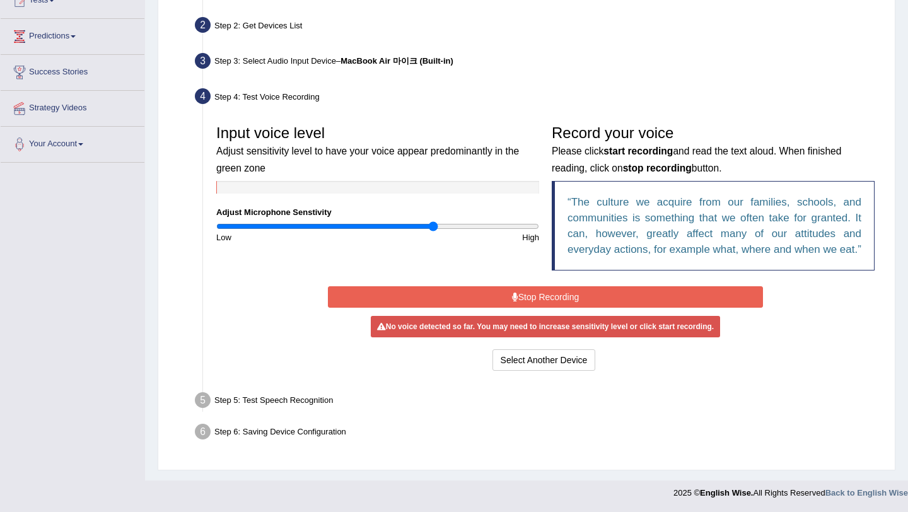
click at [464, 299] on button "Stop Recording" at bounding box center [545, 296] width 435 height 21
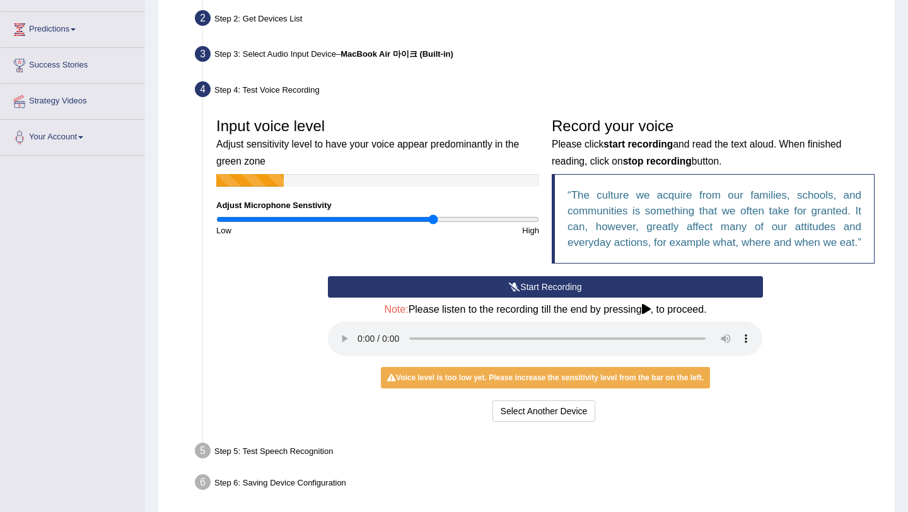
scroll to position [158, 0]
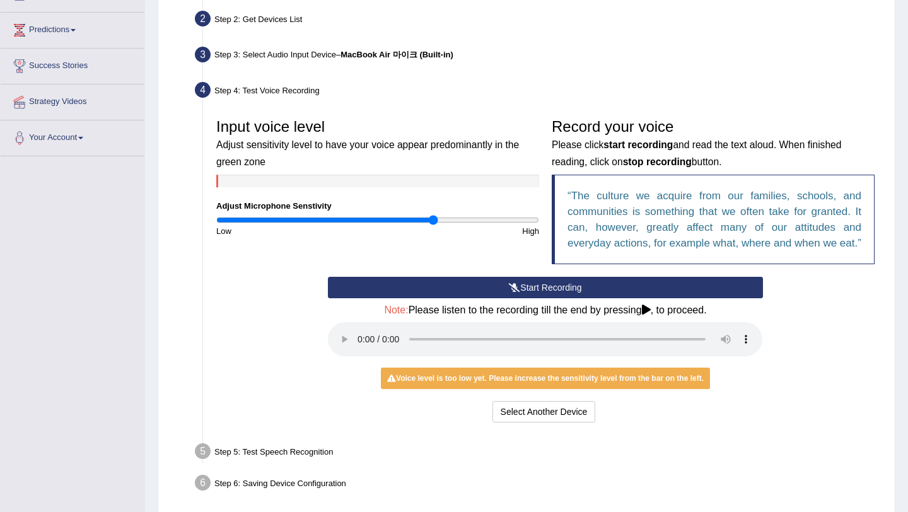
click at [412, 298] on button "Start Recording" at bounding box center [545, 287] width 435 height 21
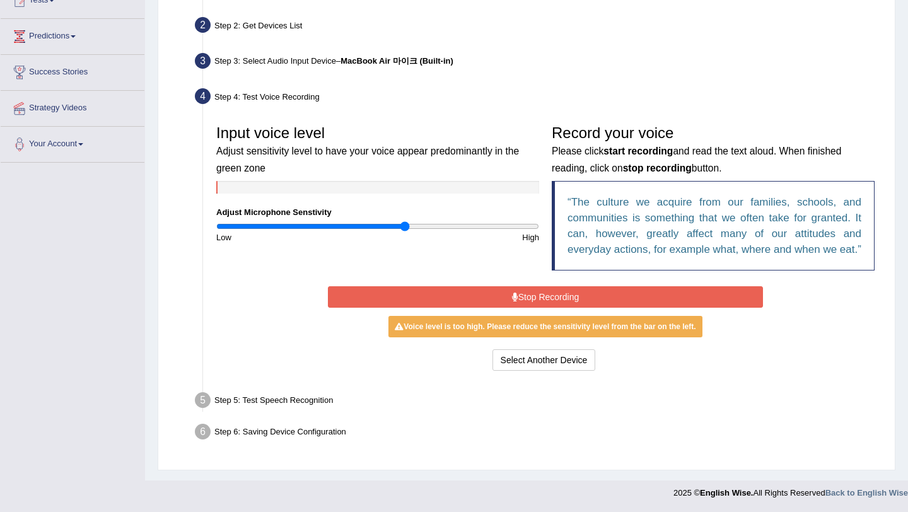
click at [404, 221] on input "range" at bounding box center [377, 226] width 323 height 10
click at [375, 213] on div "Input voice level Adjust sensitivity level to have your voice appear predominan…" at bounding box center [378, 181] width 336 height 125
click at [372, 221] on input "range" at bounding box center [377, 226] width 323 height 10
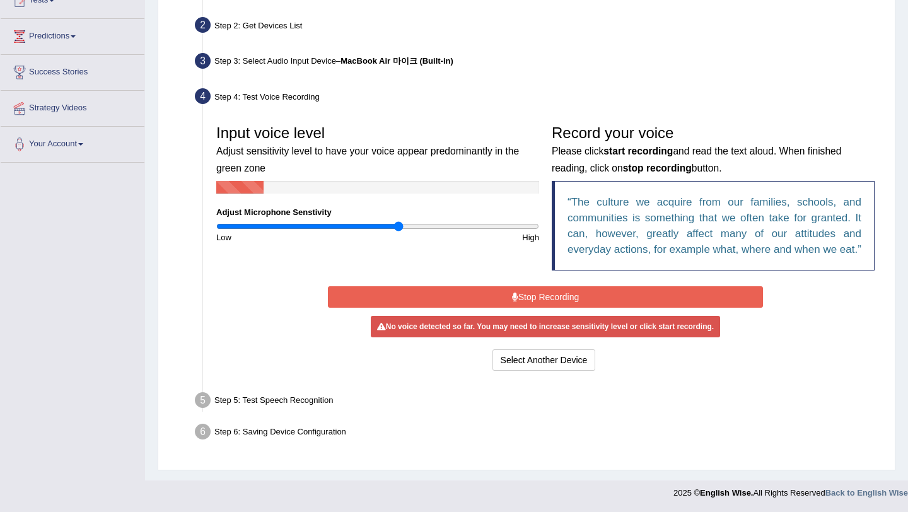
type input "1.14"
click at [399, 221] on input "range" at bounding box center [377, 226] width 323 height 10
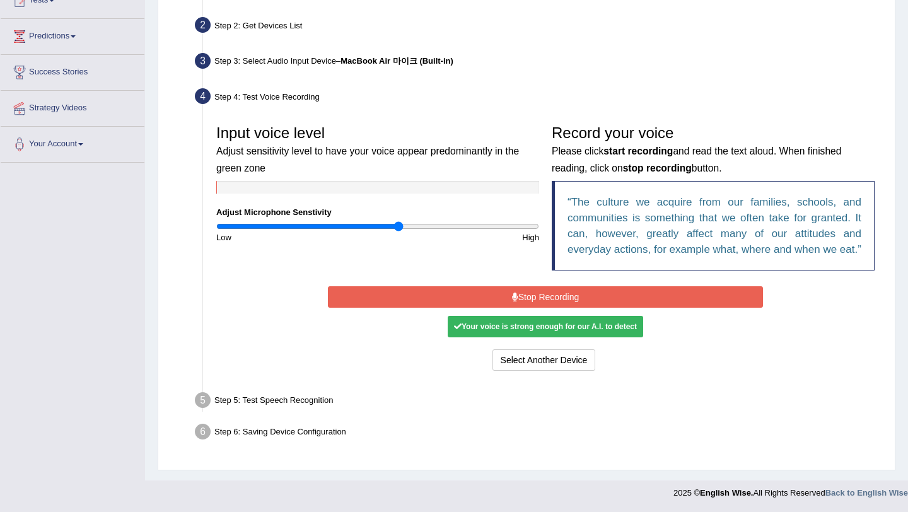
click at [446, 297] on button "Stop Recording" at bounding box center [545, 296] width 435 height 21
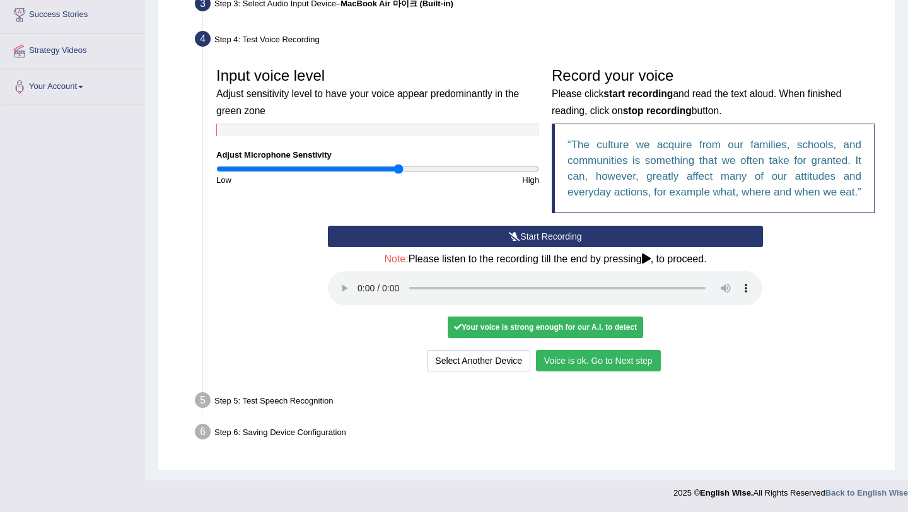
scroll to position [223, 0]
click at [635, 369] on button "Voice is ok. Go to Next step" at bounding box center [598, 360] width 125 height 21
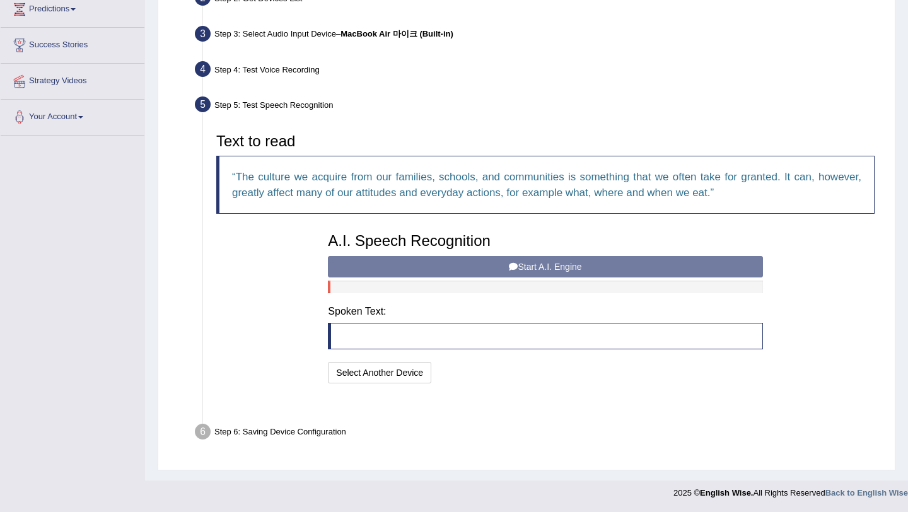
scroll to position [160, 0]
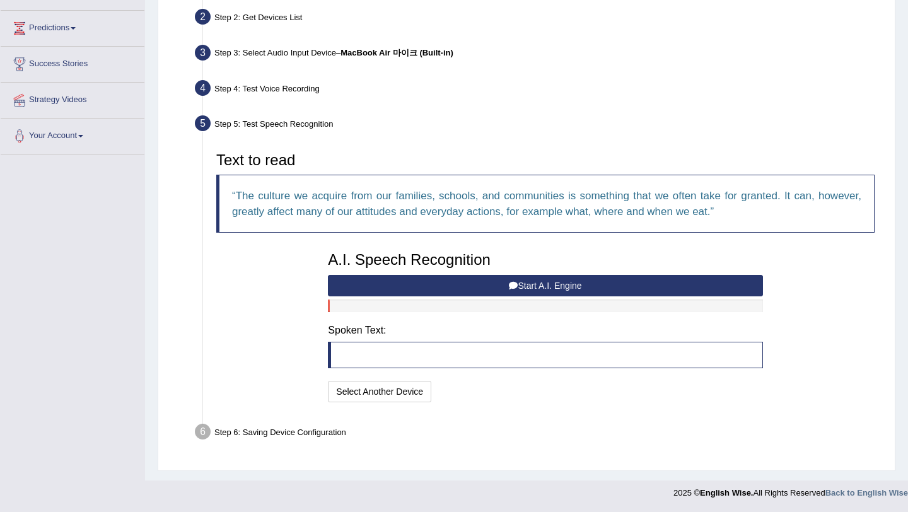
click at [471, 293] on button "Start A.I. Engine" at bounding box center [545, 285] width 435 height 21
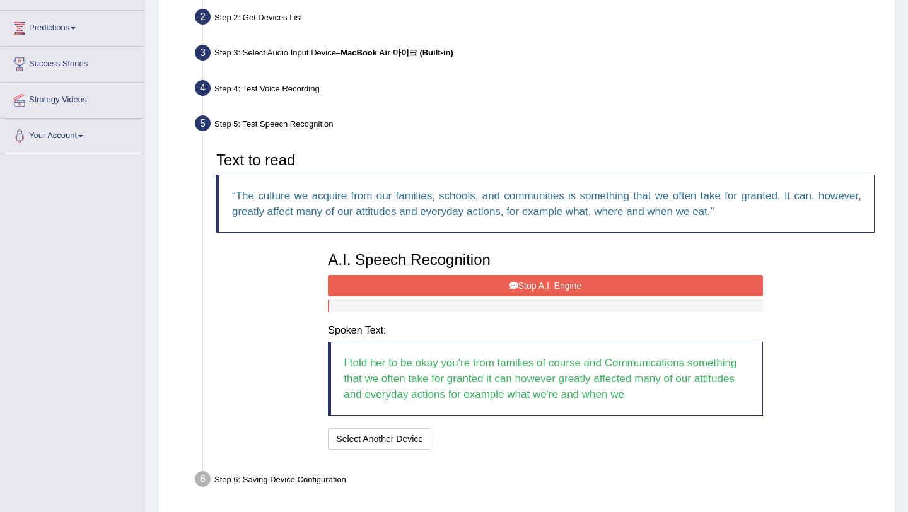
click at [473, 285] on button "Stop A.I. Engine" at bounding box center [545, 285] width 435 height 21
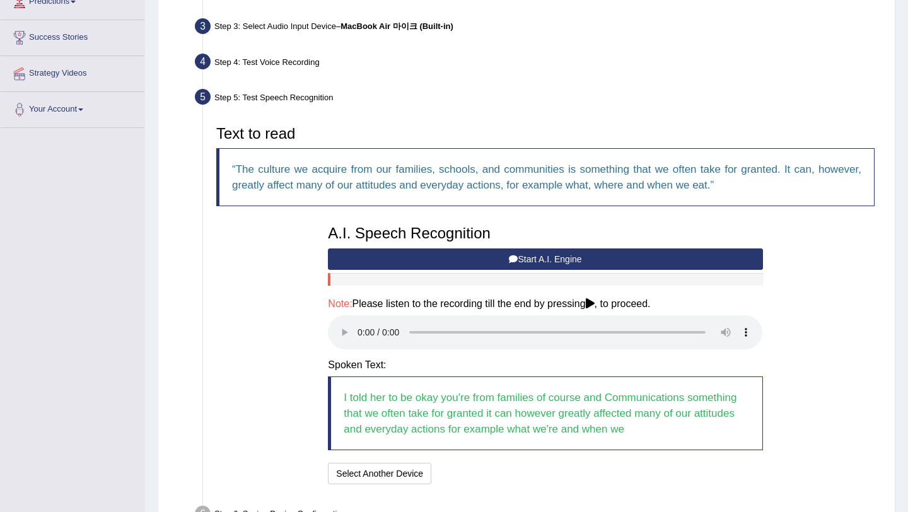
scroll to position [208, 0]
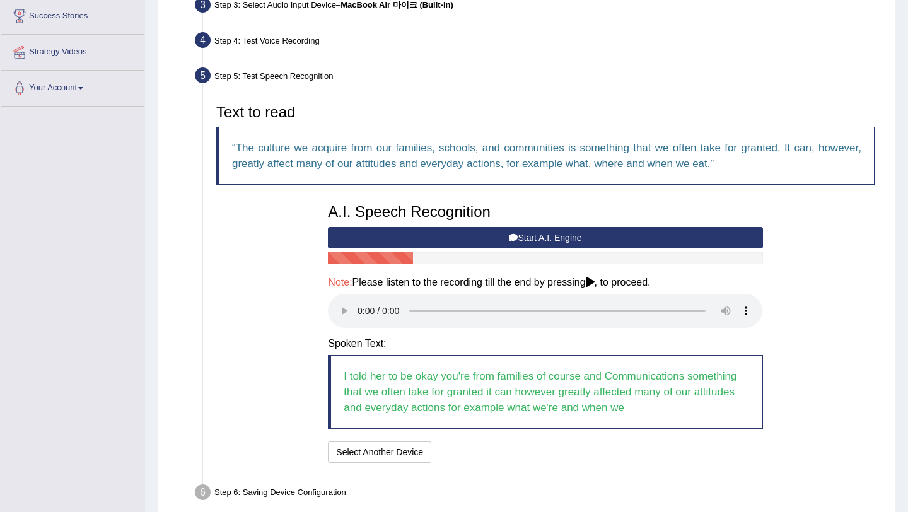
click at [447, 233] on button "Start A.I. Engine" at bounding box center [545, 237] width 435 height 21
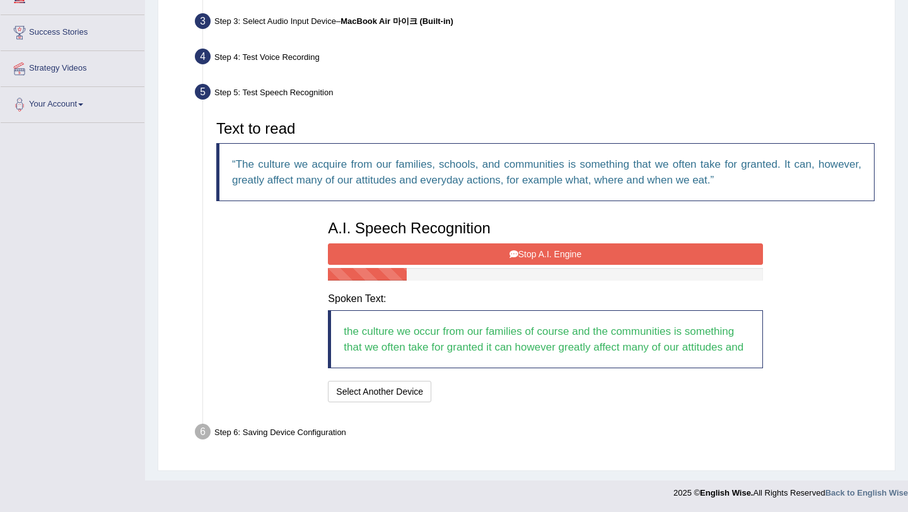
scroll to position [200, 0]
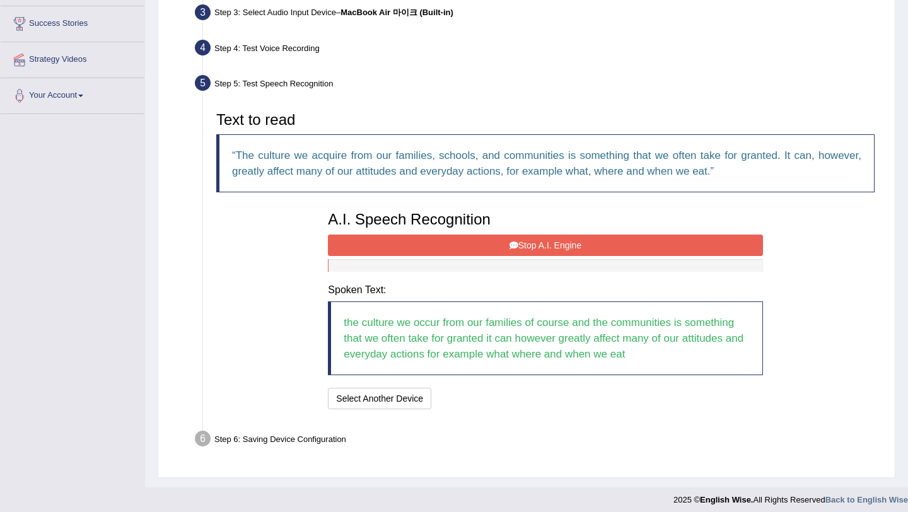
click at [432, 251] on button "Stop A.I. Engine" at bounding box center [545, 245] width 435 height 21
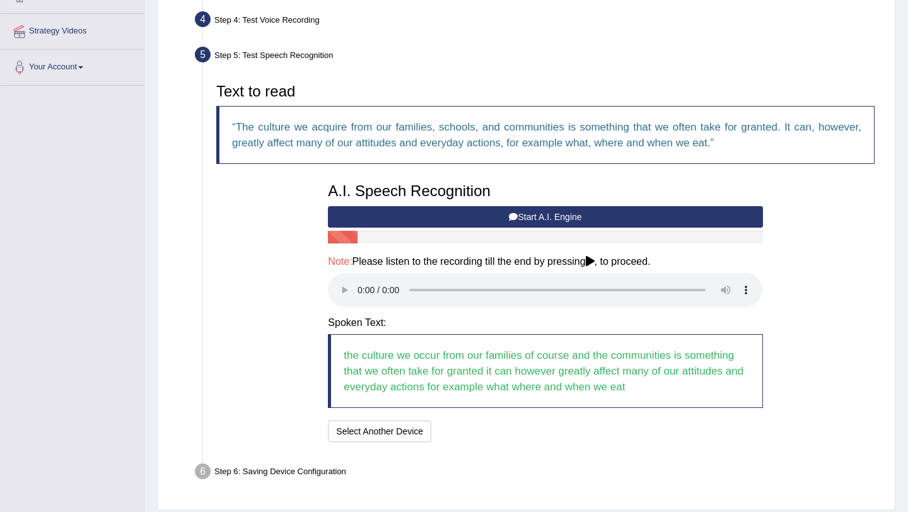
scroll to position [230, 0]
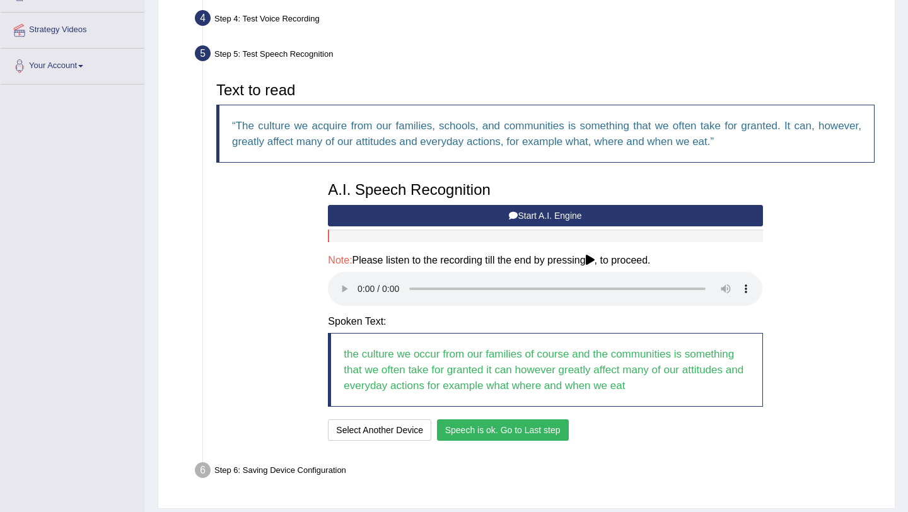
click at [541, 422] on button "Speech is ok. Go to Last step" at bounding box center [503, 430] width 132 height 21
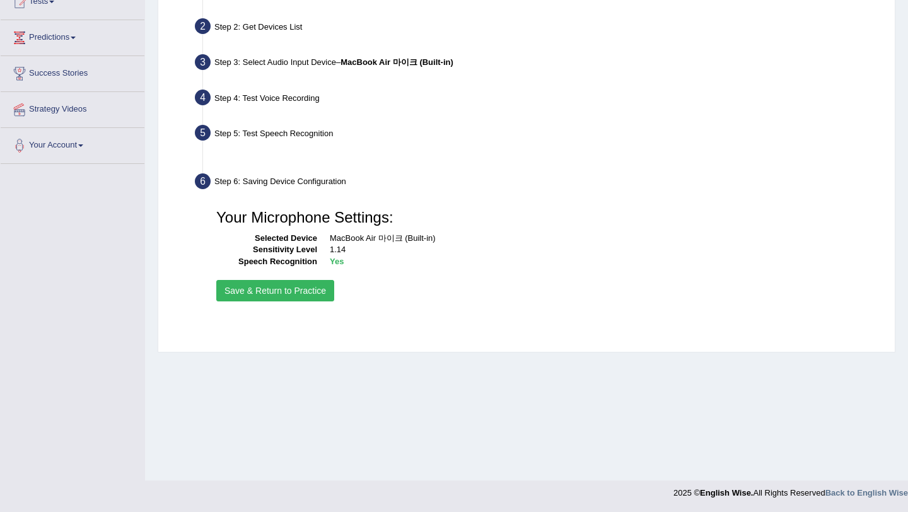
scroll to position [150, 0]
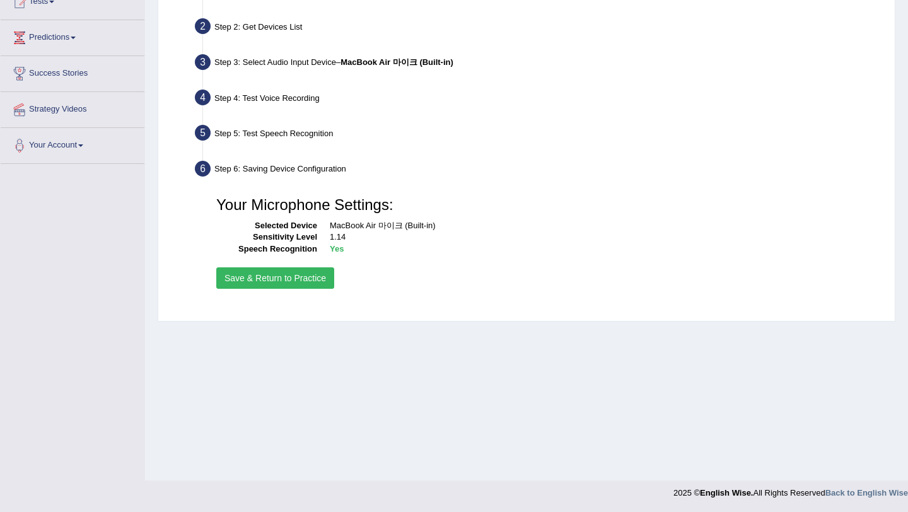
click at [300, 281] on button "Save & Return to Practice" at bounding box center [275, 277] width 118 height 21
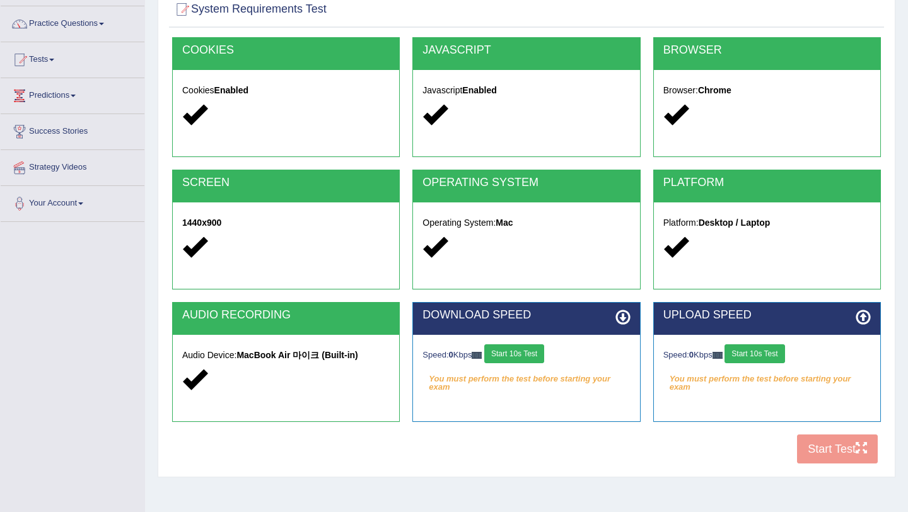
click at [526, 360] on button "Start 10s Test" at bounding box center [515, 353] width 60 height 19
click at [743, 358] on button "Start 10s Test" at bounding box center [755, 353] width 60 height 19
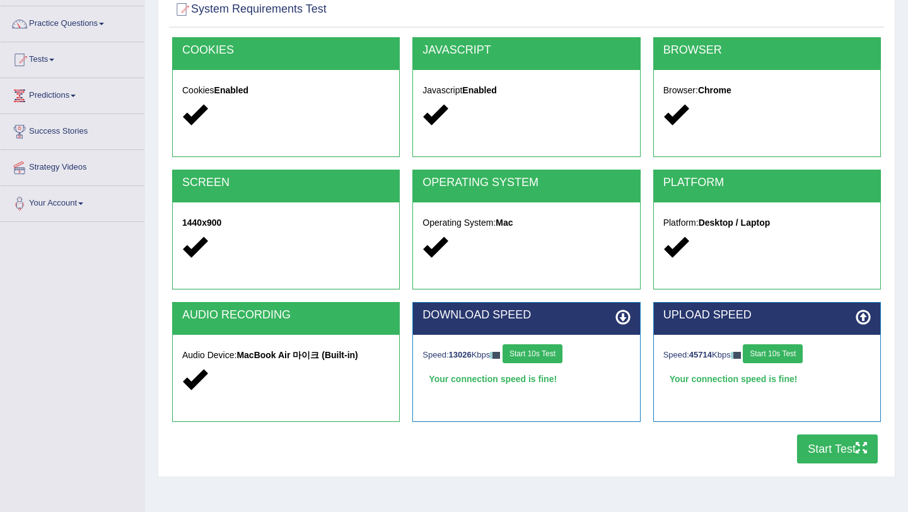
click at [825, 451] on button "Start Test" at bounding box center [837, 449] width 81 height 29
